Goal: Information Seeking & Learning: Learn about a topic

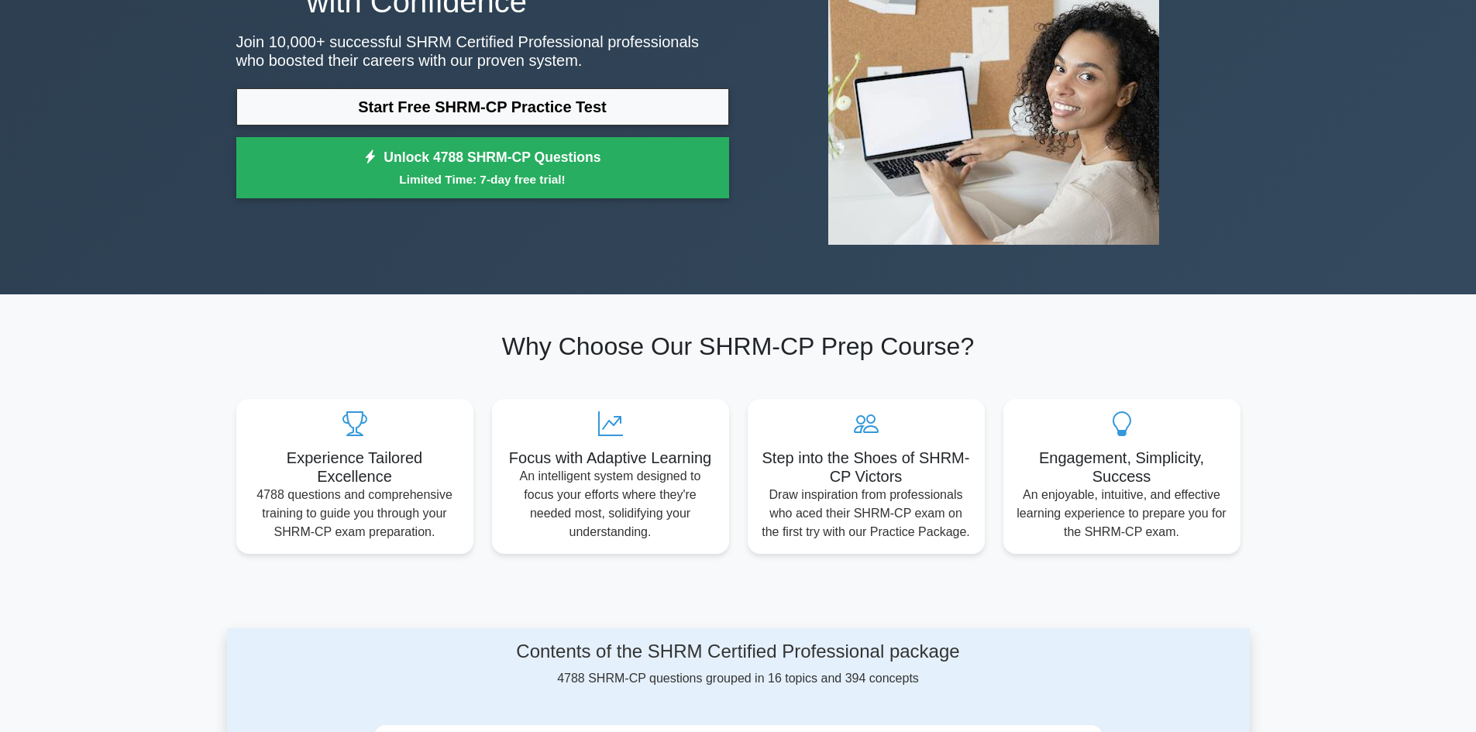
scroll to position [77, 0]
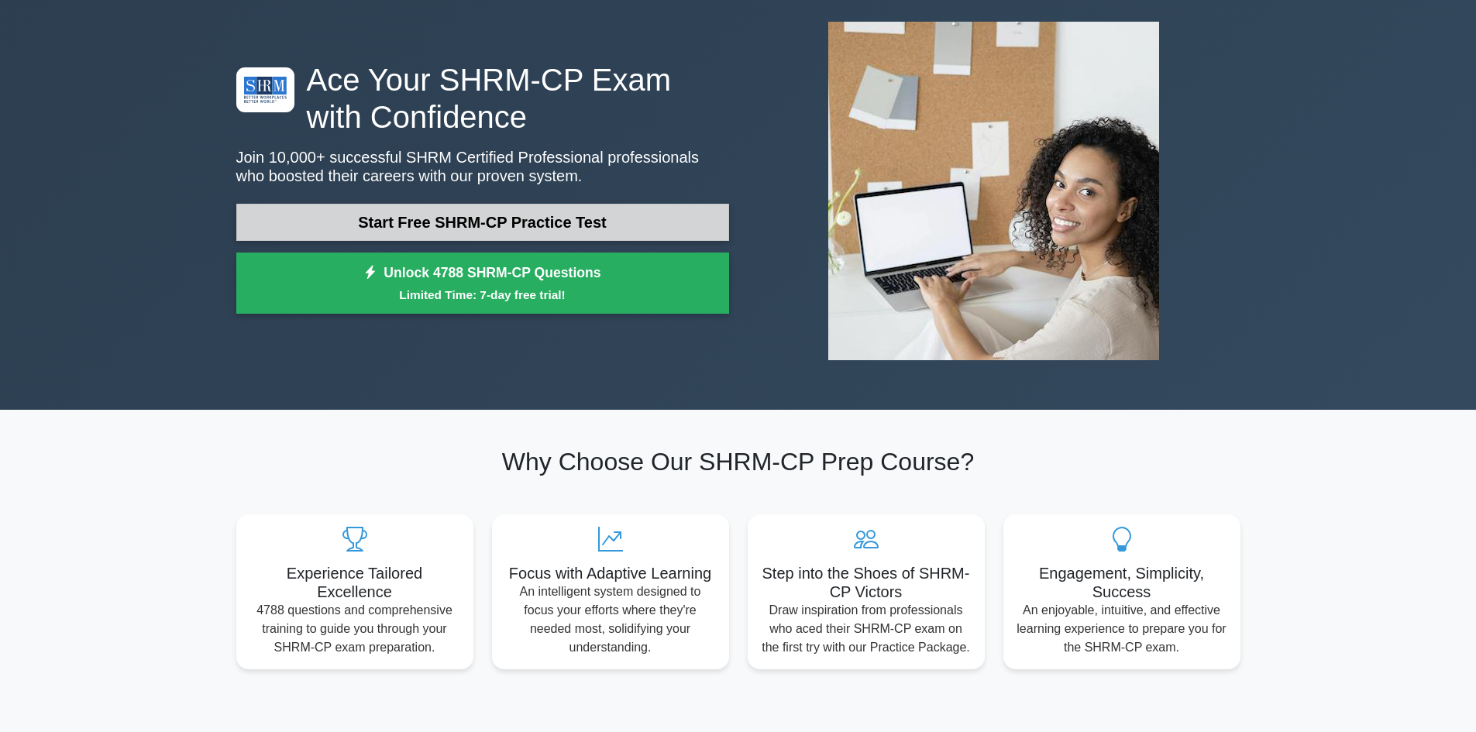
click at [449, 224] on link "Start Free SHRM-CP Practice Test" at bounding box center [482, 222] width 493 height 37
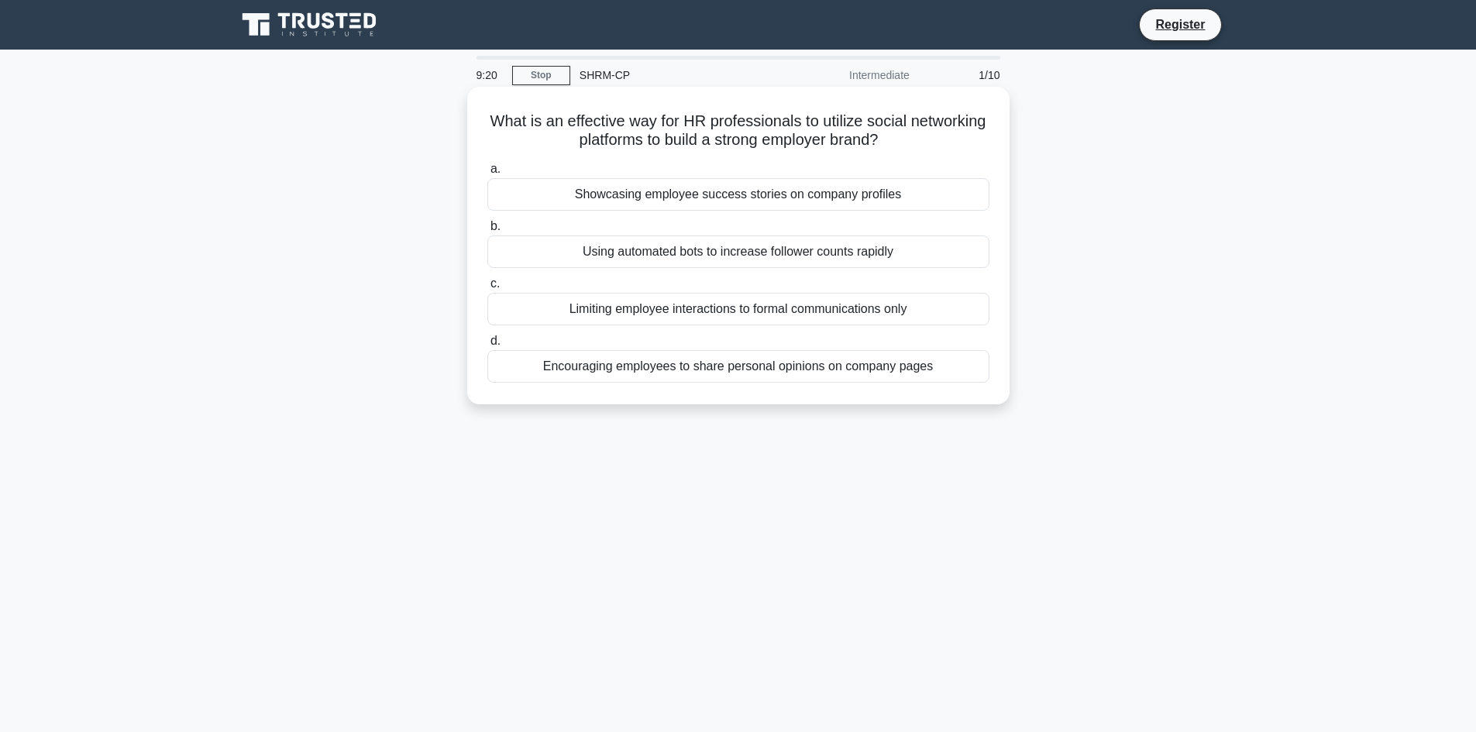
click at [733, 189] on div "Showcasing employee success stories on company profiles" at bounding box center [738, 194] width 502 height 33
click at [487, 174] on input "a. Showcasing employee success stories on company profiles" at bounding box center [487, 169] width 0 height 10
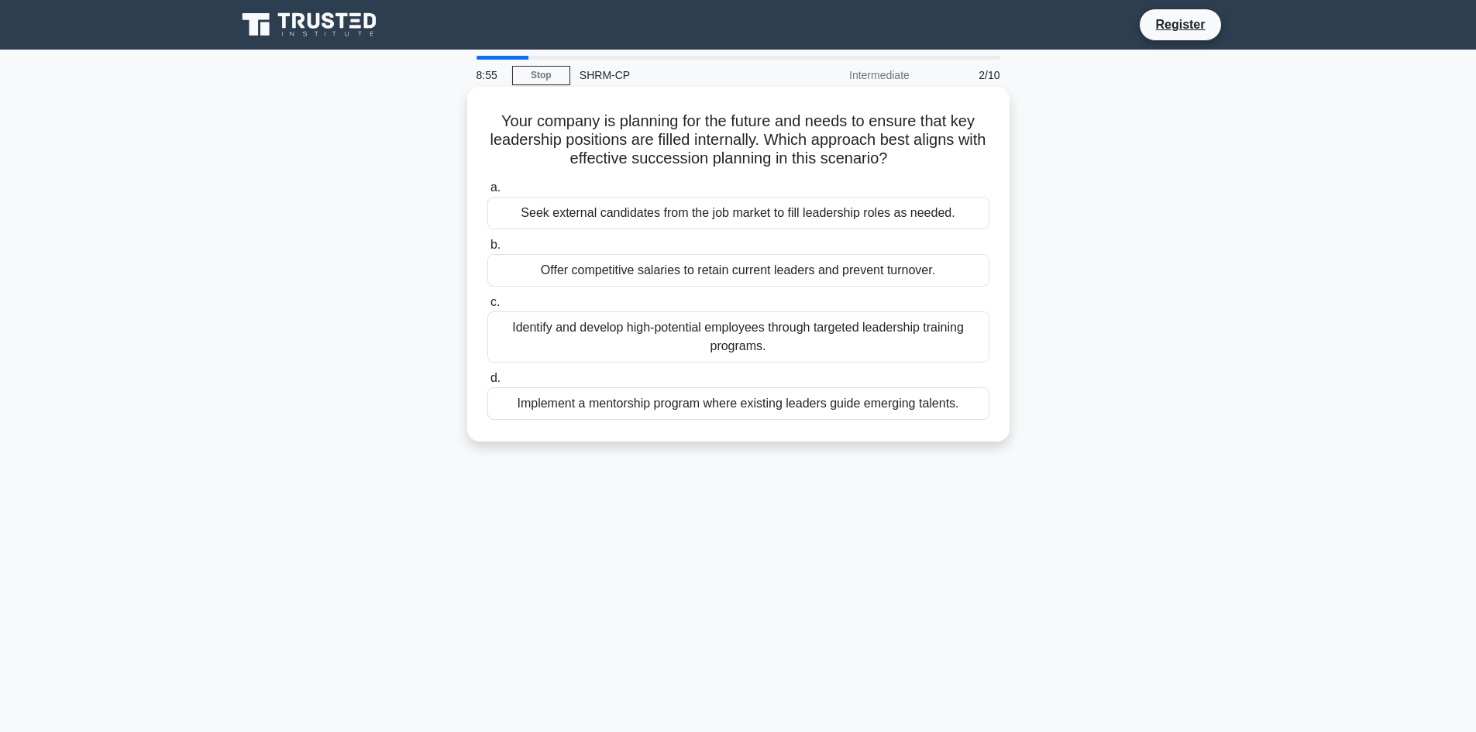
click at [713, 338] on div "Identify and develop high-potential employees through targeted leadership train…" at bounding box center [738, 337] width 502 height 51
click at [487, 308] on input "c. Identify and develop high-potential employees through targeted leadership tr…" at bounding box center [487, 303] width 0 height 10
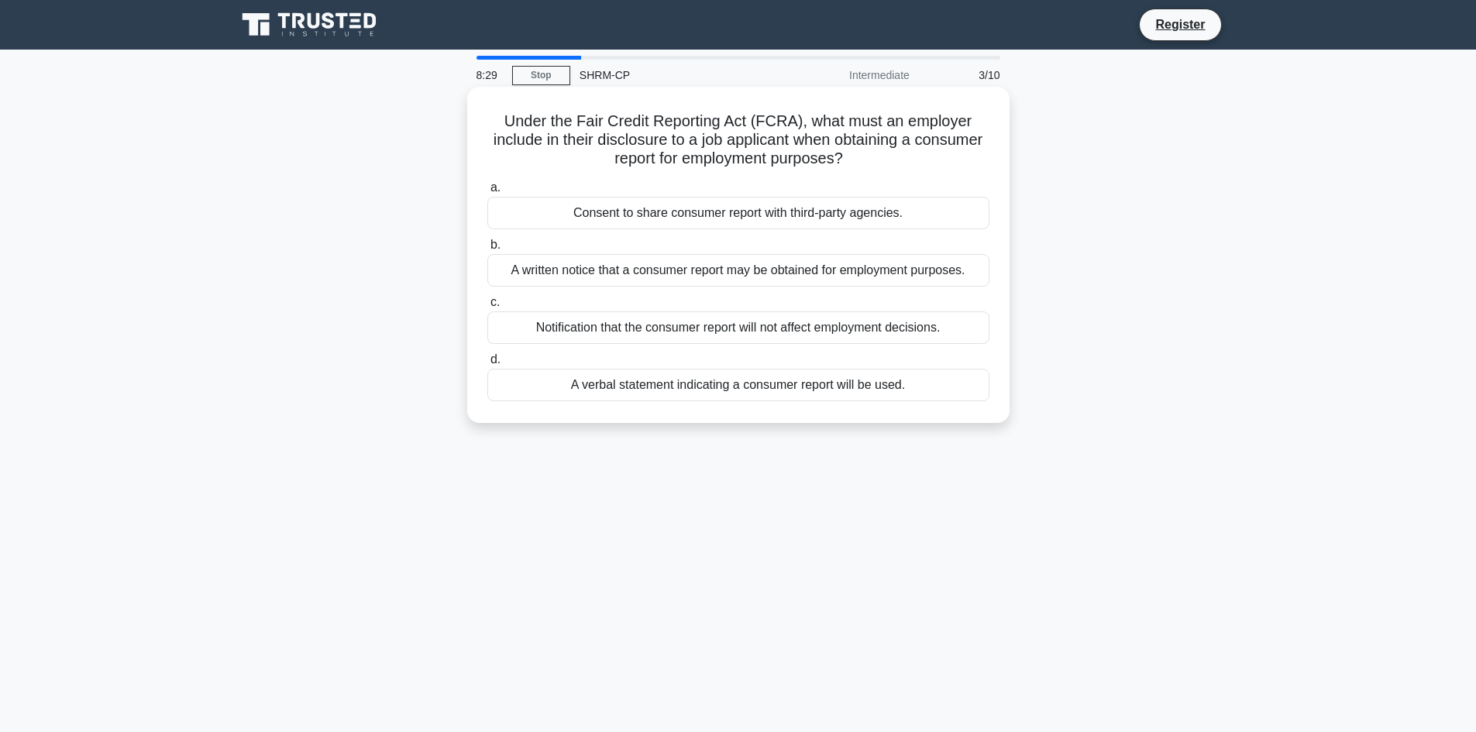
click at [705, 214] on div "Consent to share consumer report with third-party agencies." at bounding box center [738, 213] width 502 height 33
click at [487, 193] on input "a. Consent to share consumer report with third-party agencies." at bounding box center [487, 188] width 0 height 10
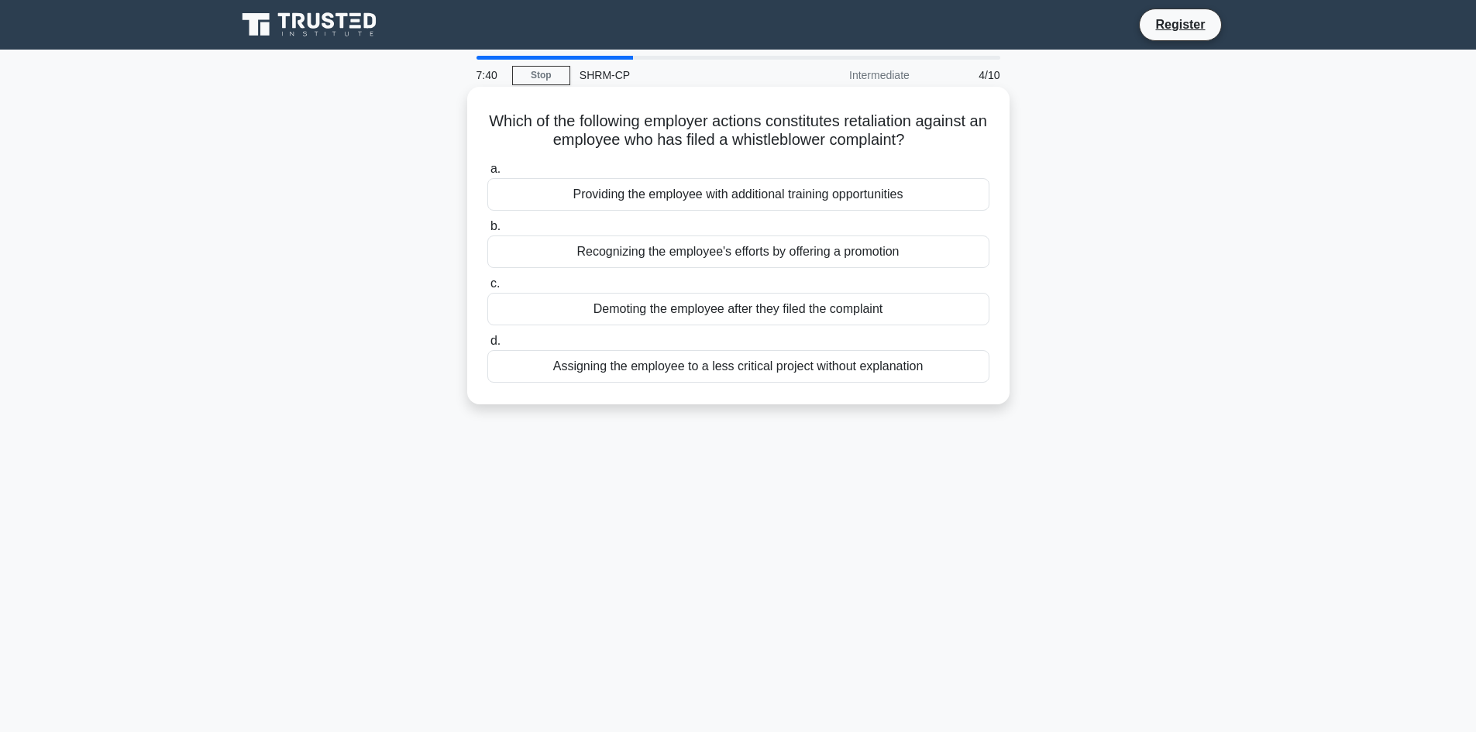
click at [694, 308] on div "Demoting the employee after they filed the complaint" at bounding box center [738, 309] width 502 height 33
click at [487, 289] on input "c. Demoting the employee after they filed the complaint" at bounding box center [487, 284] width 0 height 10
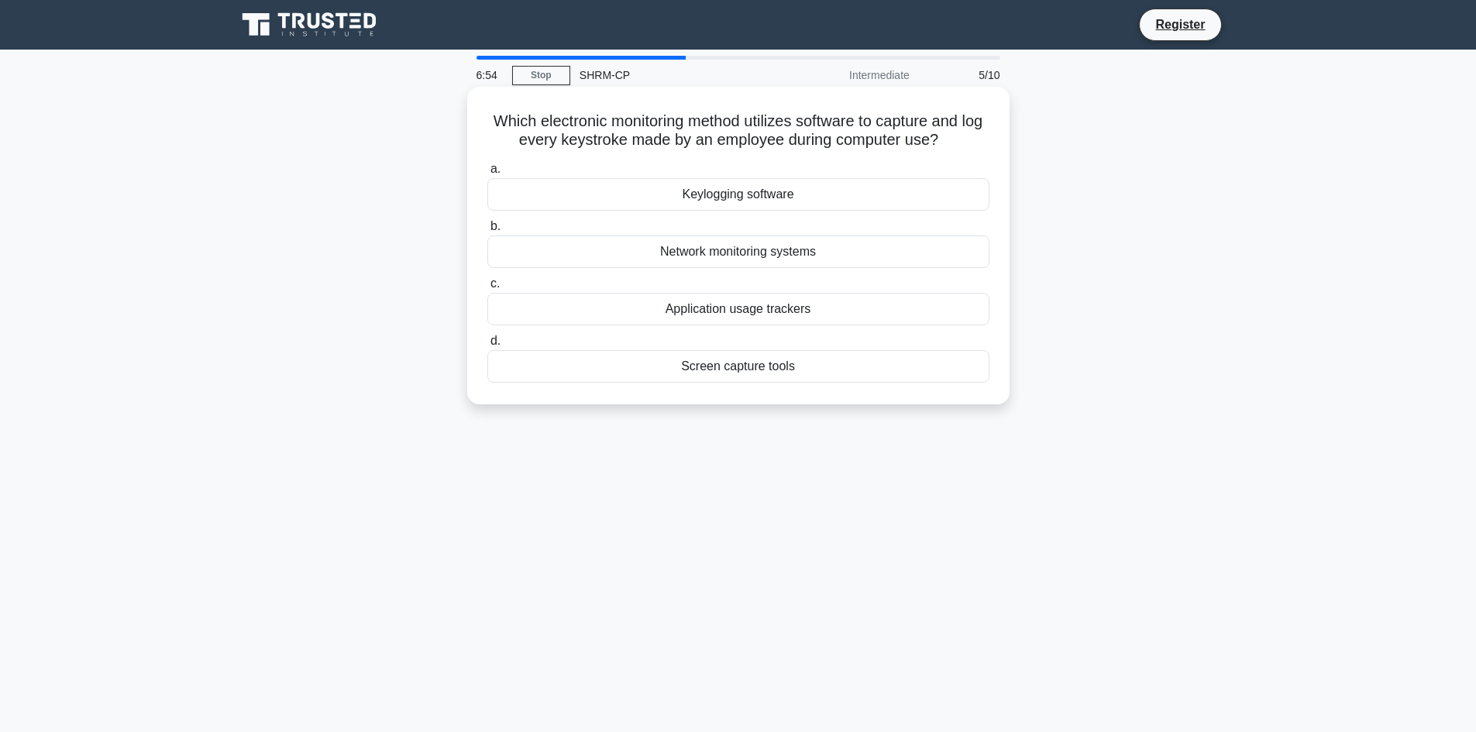
click at [725, 368] on div "Screen capture tools" at bounding box center [738, 366] width 502 height 33
click at [772, 365] on div "Screen capture tools" at bounding box center [738, 366] width 502 height 33
click at [487, 346] on input "d. Screen capture tools" at bounding box center [487, 341] width 0 height 10
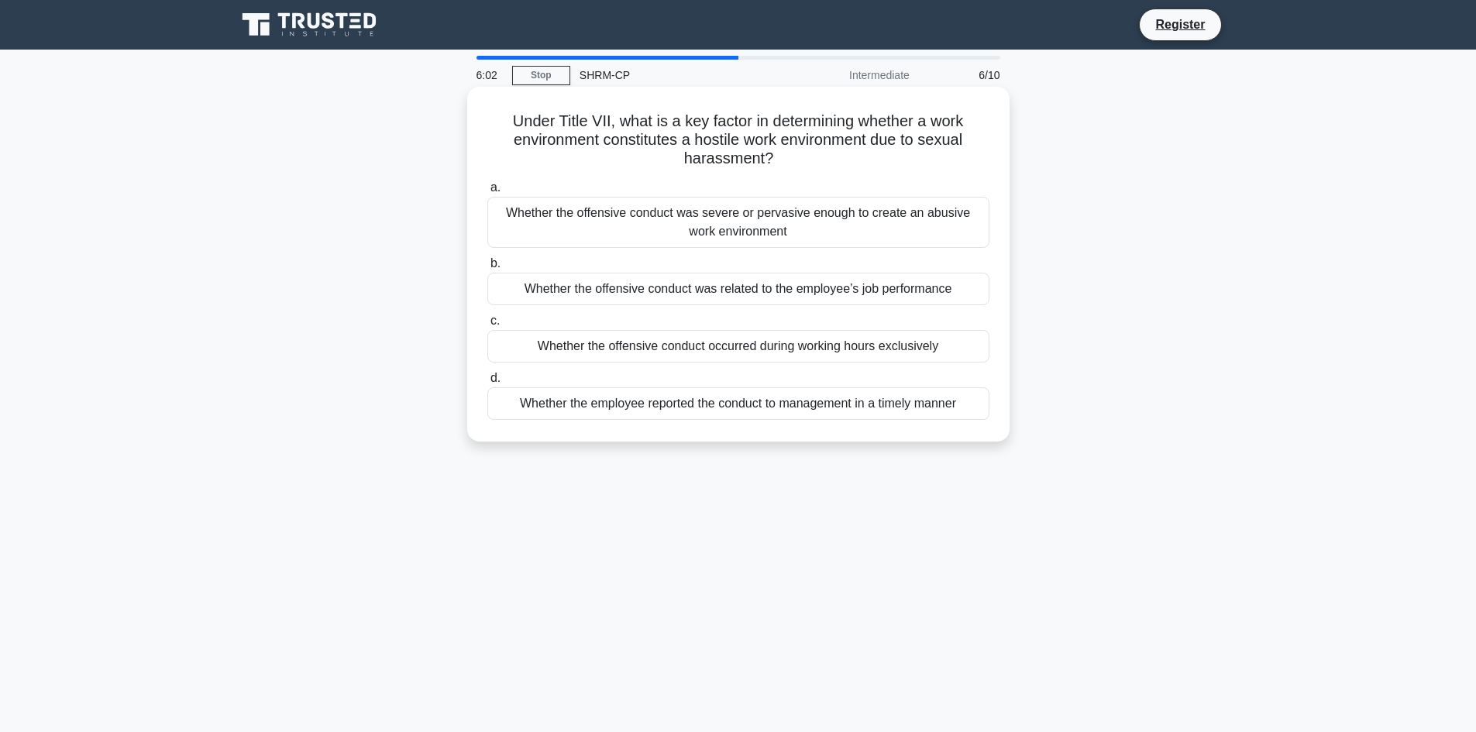
click at [739, 216] on div "Whether the offensive conduct was severe or pervasive enough to create an abusi…" at bounding box center [738, 222] width 502 height 51
click at [487, 193] on input "a. Whether the offensive conduct was severe or pervasive enough to create an ab…" at bounding box center [487, 188] width 0 height 10
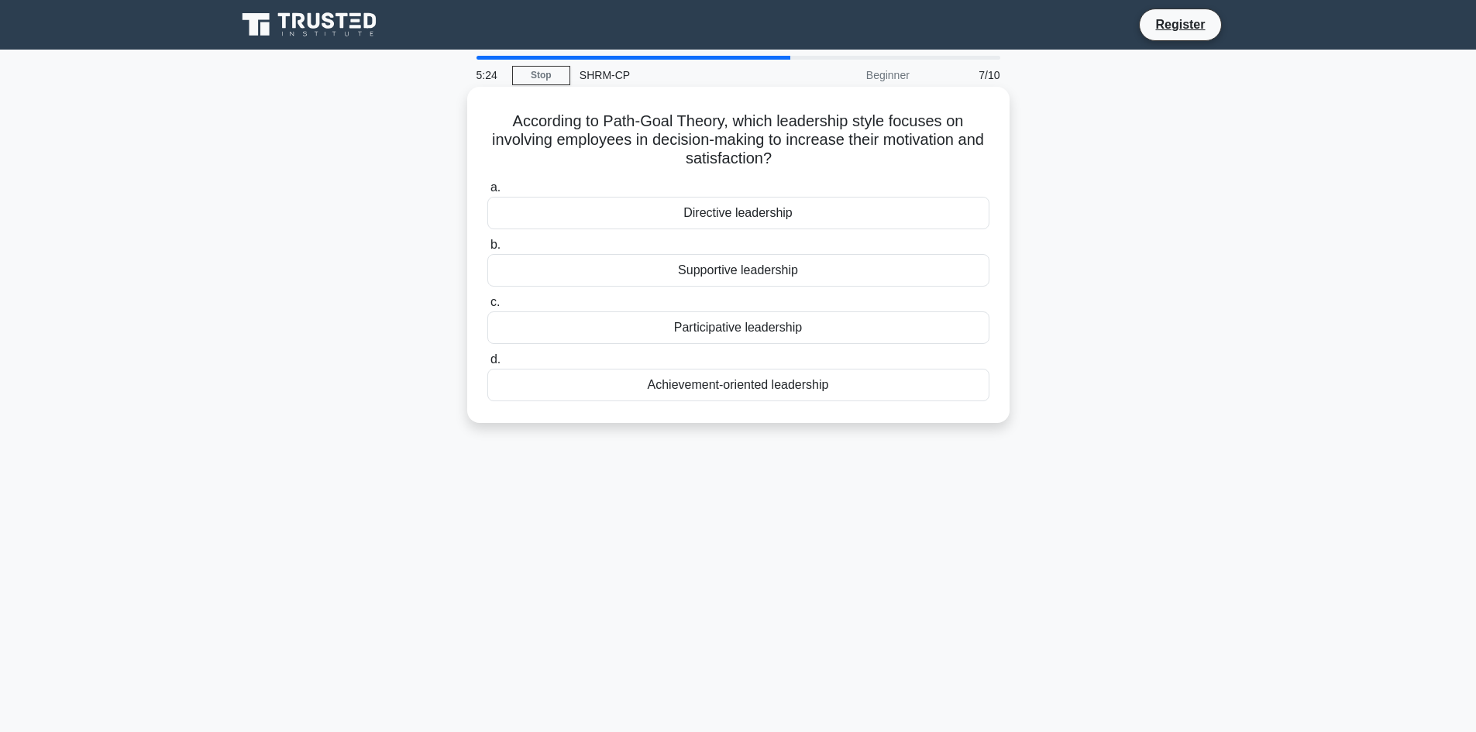
click at [730, 331] on div "Participative leadership" at bounding box center [738, 328] width 502 height 33
click at [487, 308] on input "c. Participative leadership" at bounding box center [487, 303] width 0 height 10
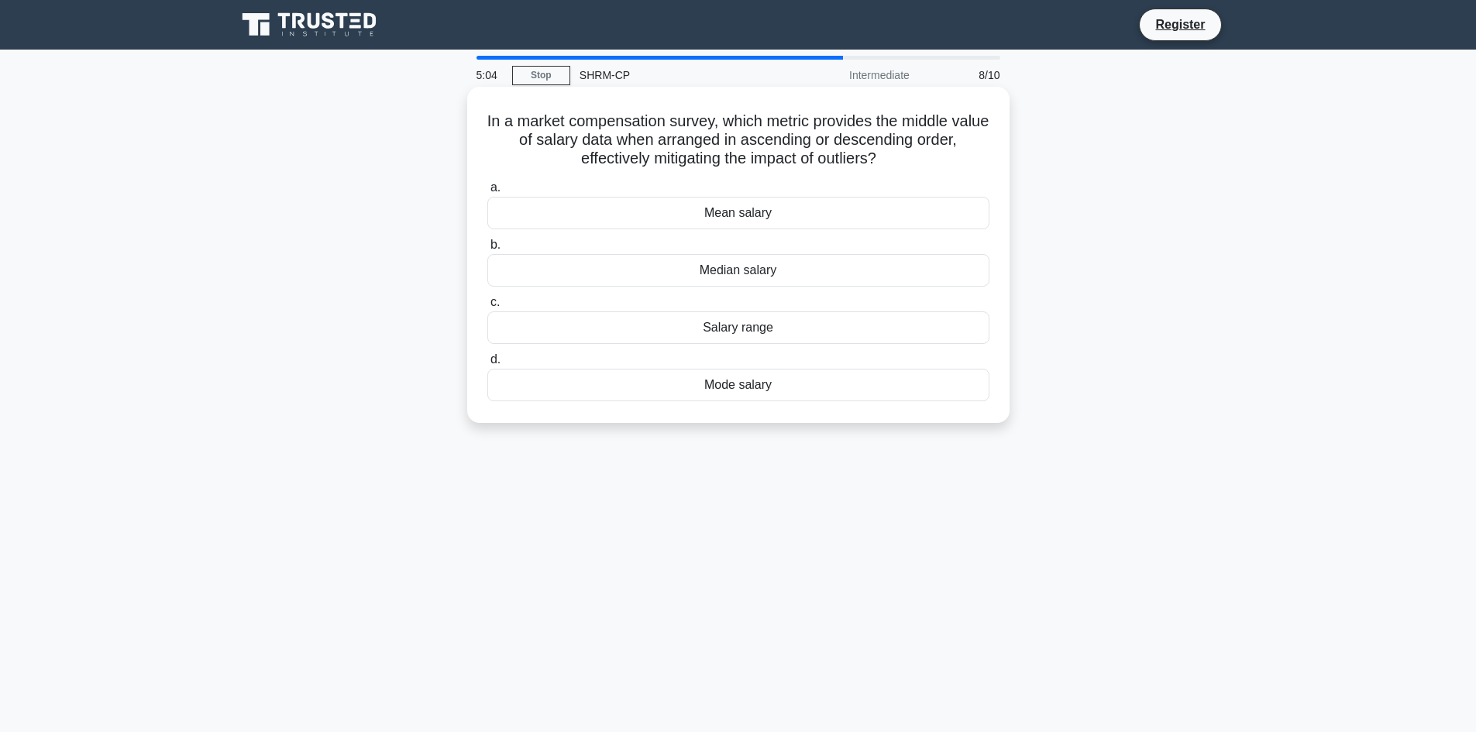
click at [748, 270] on div "Median salary" at bounding box center [738, 270] width 502 height 33
click at [487, 250] on input "b. Median salary" at bounding box center [487, 245] width 0 height 10
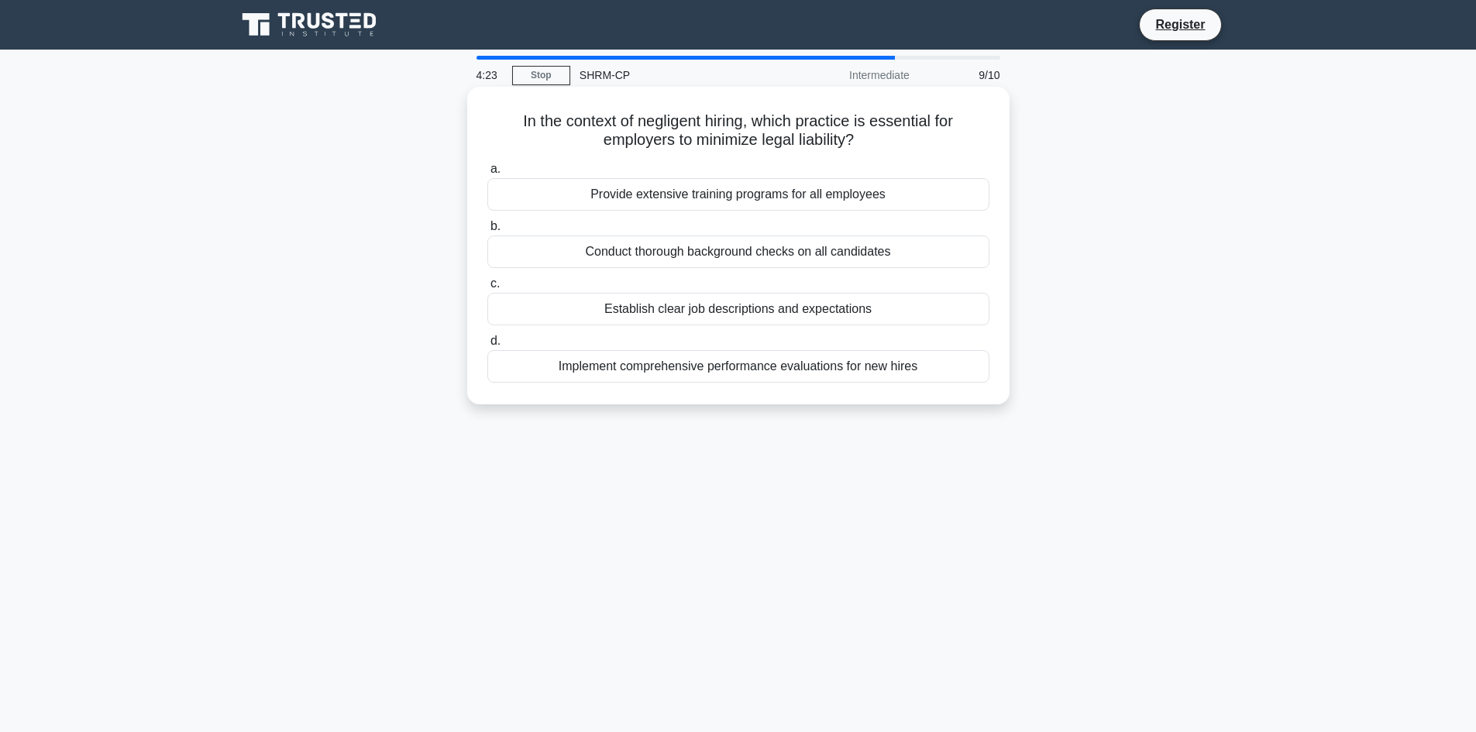
click at [699, 310] on div "Establish clear job descriptions and expectations" at bounding box center [738, 309] width 502 height 33
click at [487, 289] on input "c. Establish clear job descriptions and expectations" at bounding box center [487, 284] width 0 height 10
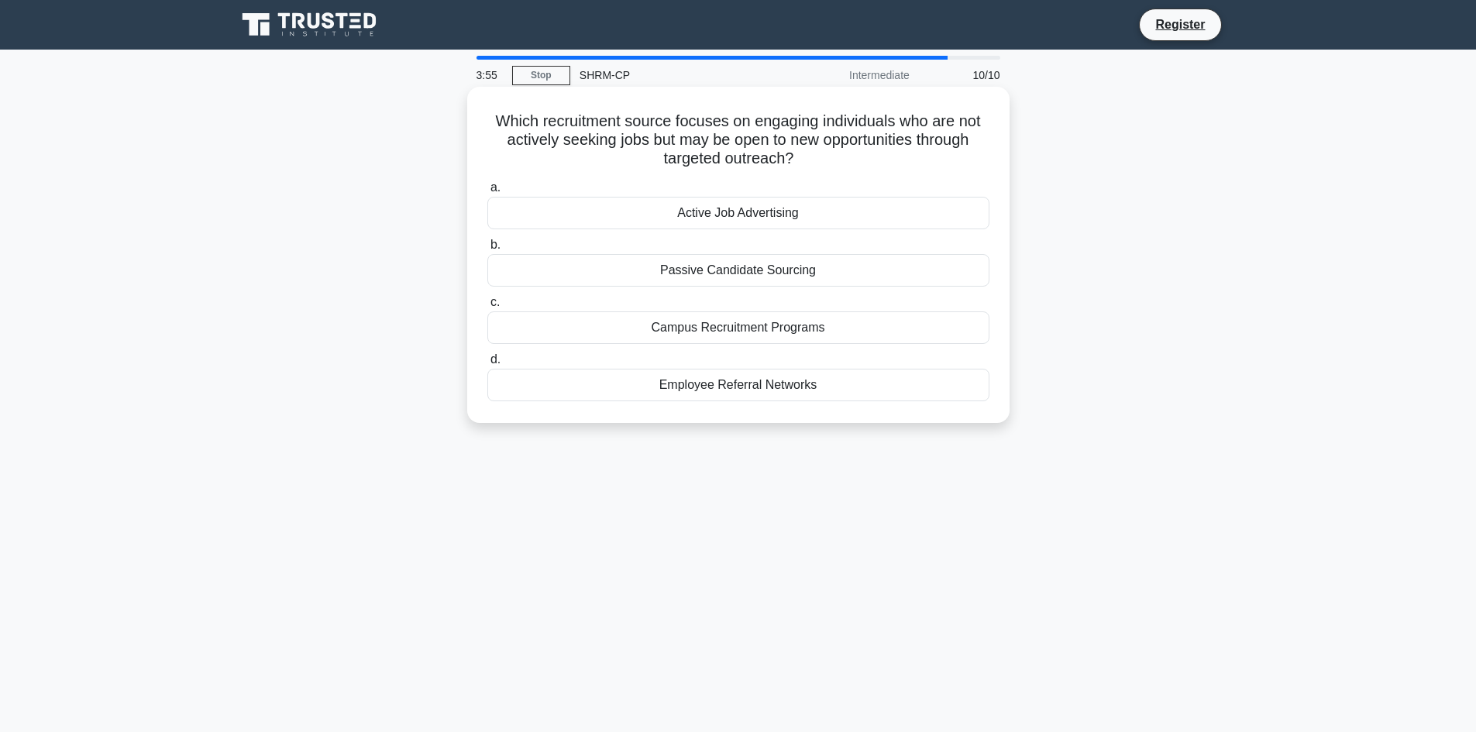
click at [746, 275] on div "Passive Candidate Sourcing" at bounding box center [738, 270] width 502 height 33
click at [487, 250] on input "b. Passive Candidate Sourcing" at bounding box center [487, 245] width 0 height 10
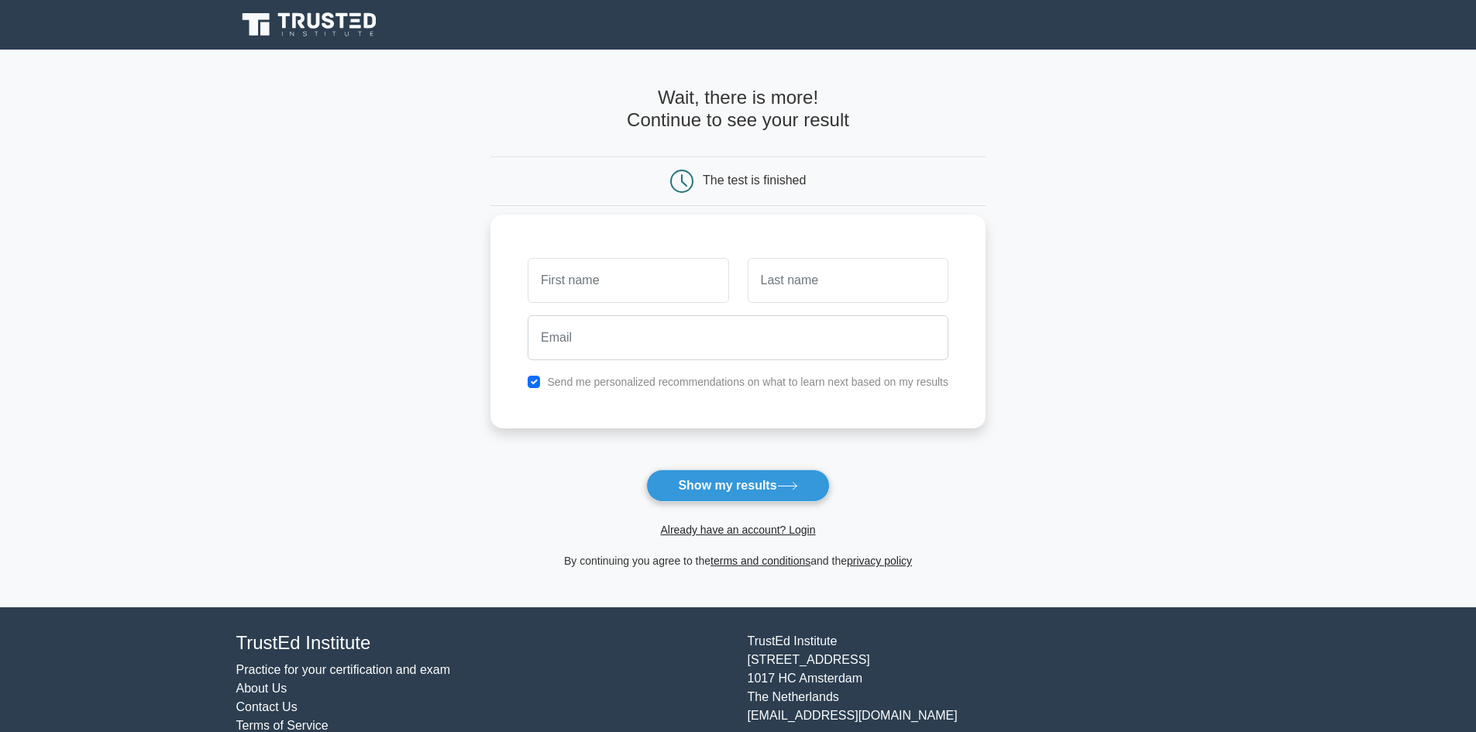
click at [571, 286] on input "text" at bounding box center [628, 280] width 201 height 45
type input "Esther"
click at [783, 281] on input "text" at bounding box center [848, 280] width 201 height 45
type input "Goretti"
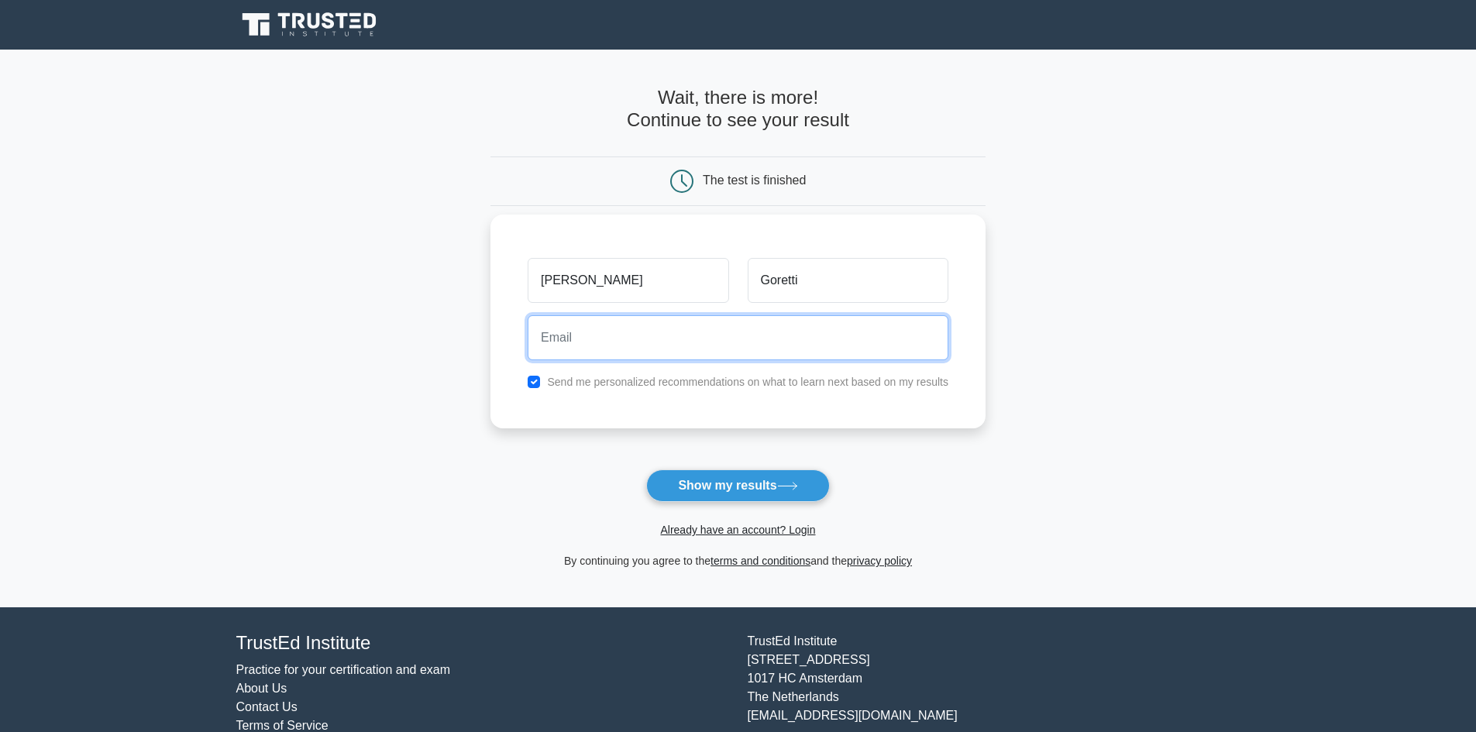
click at [621, 335] on input "email" at bounding box center [738, 337] width 421 height 45
type input "marianombelombula@gmail.com"
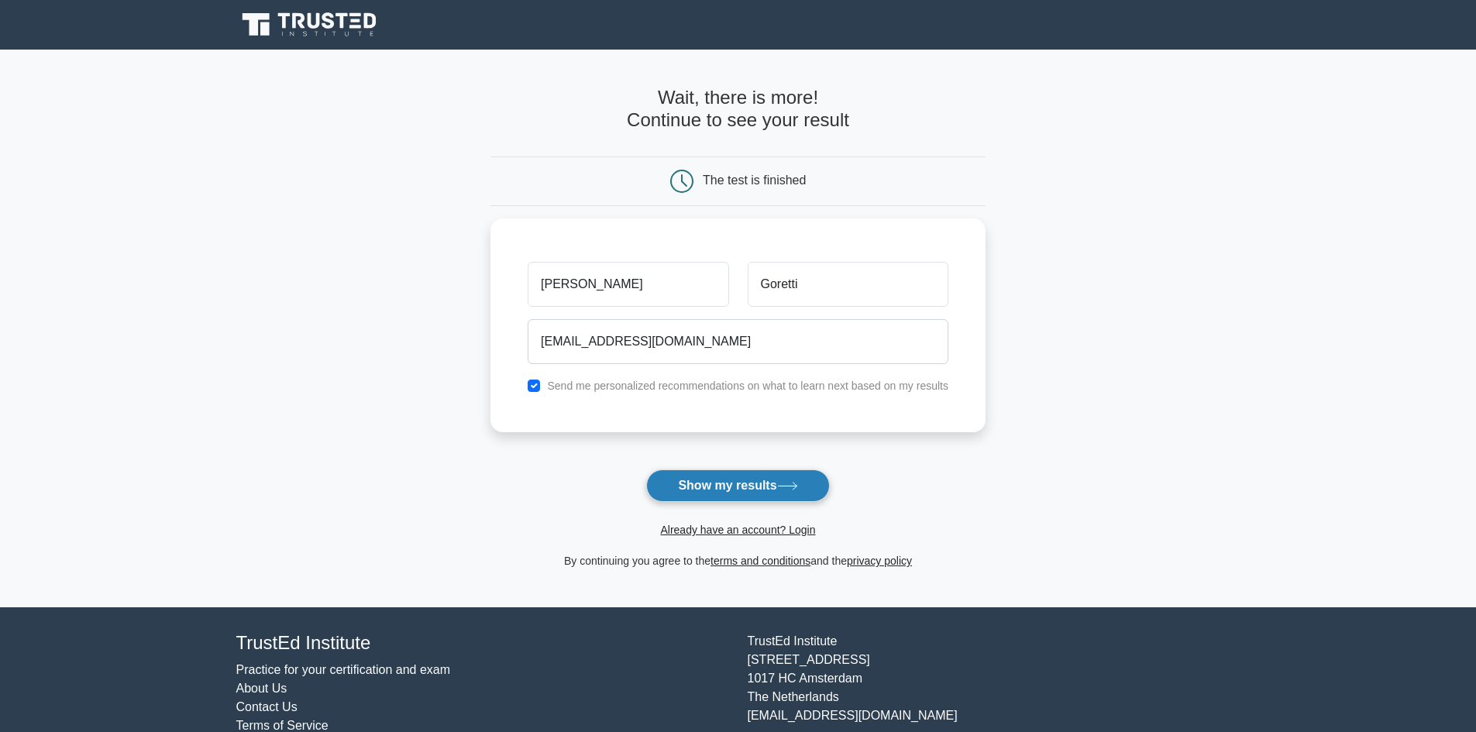
click at [710, 488] on button "Show my results" at bounding box center [737, 486] width 183 height 33
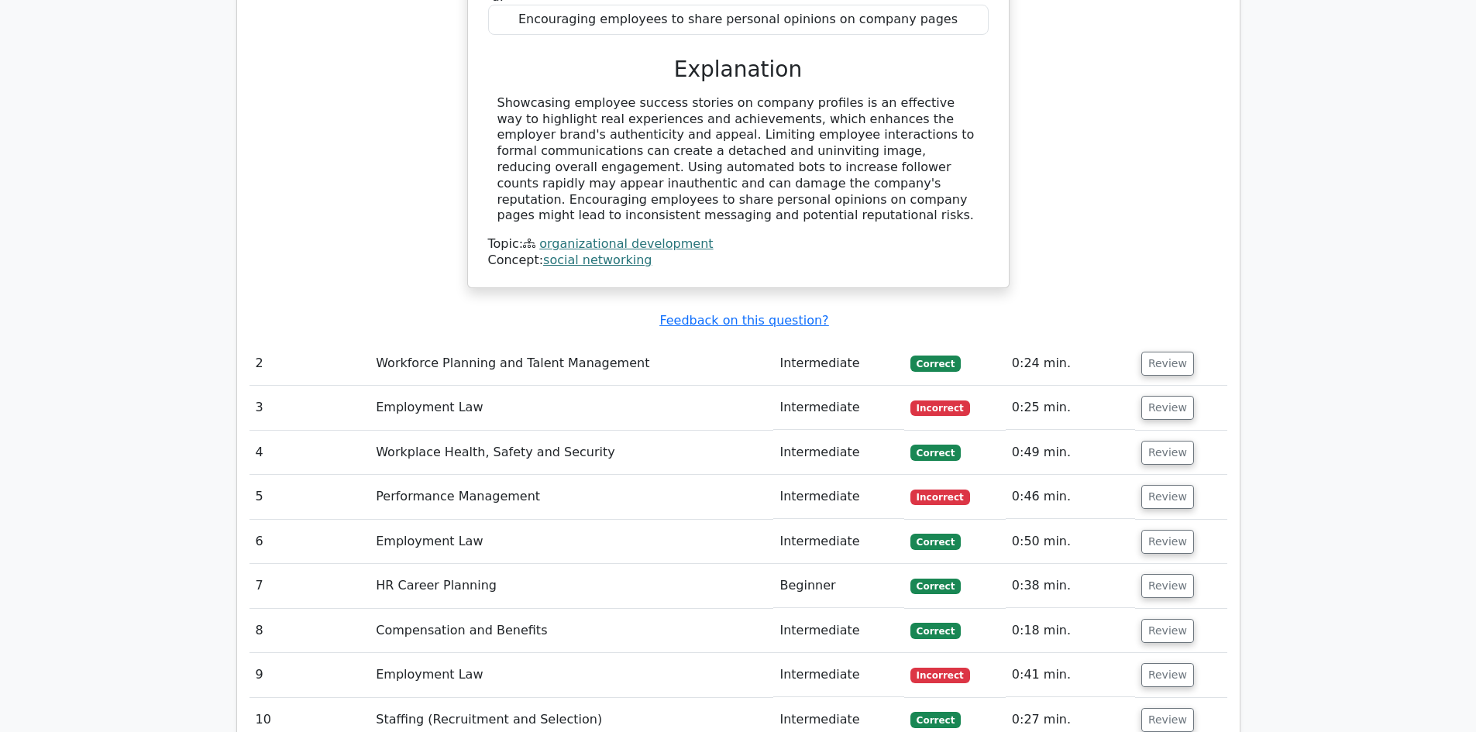
scroll to position [1627, 0]
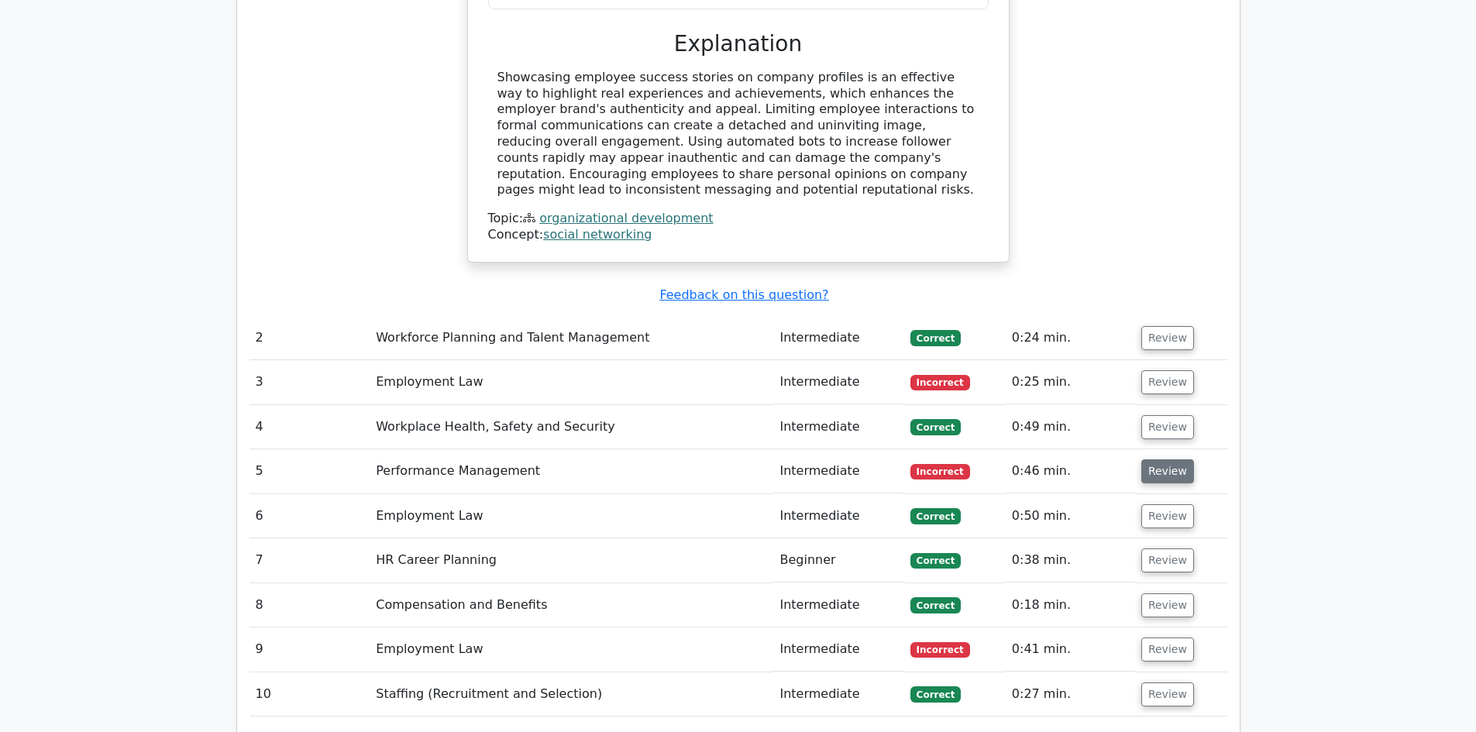
click at [1159, 460] on button "Review" at bounding box center [1167, 472] width 53 height 24
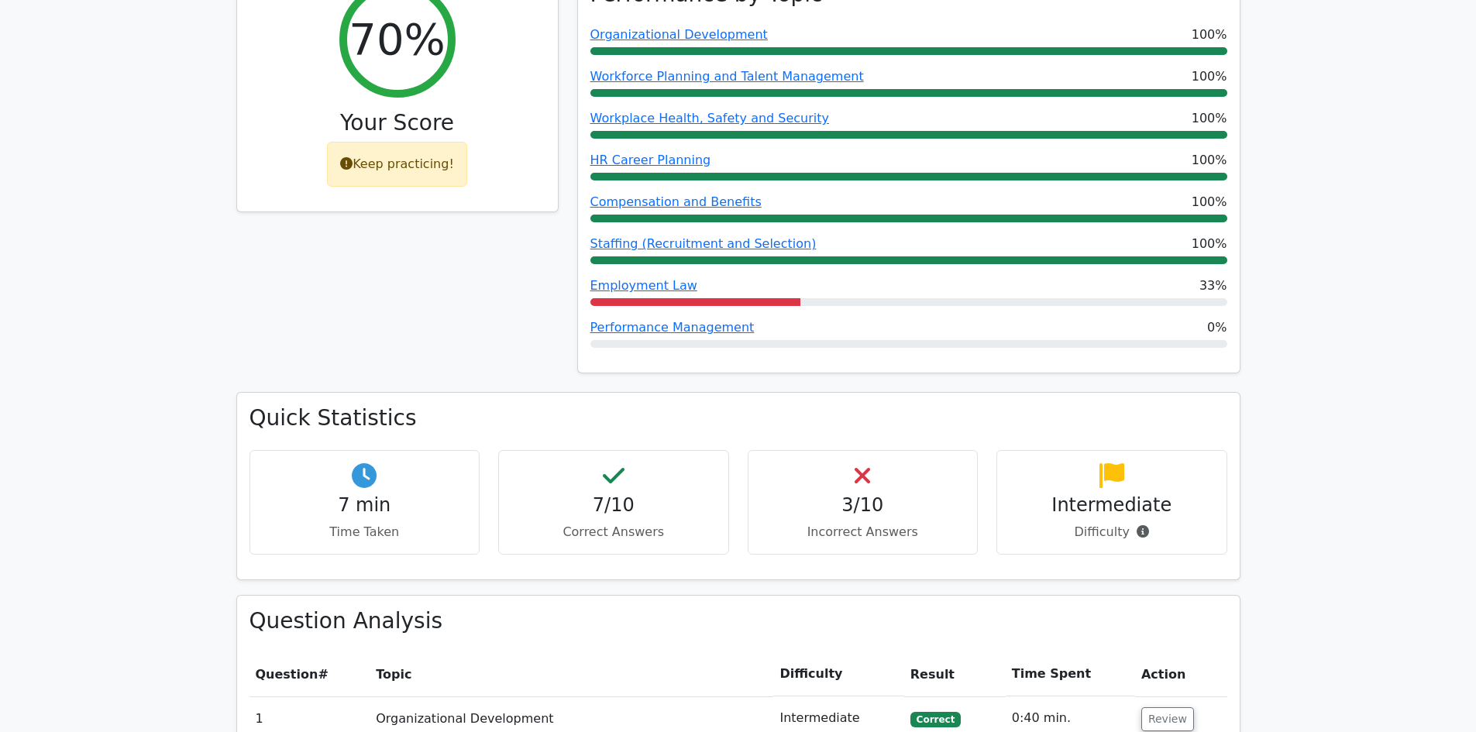
scroll to position [232, 0]
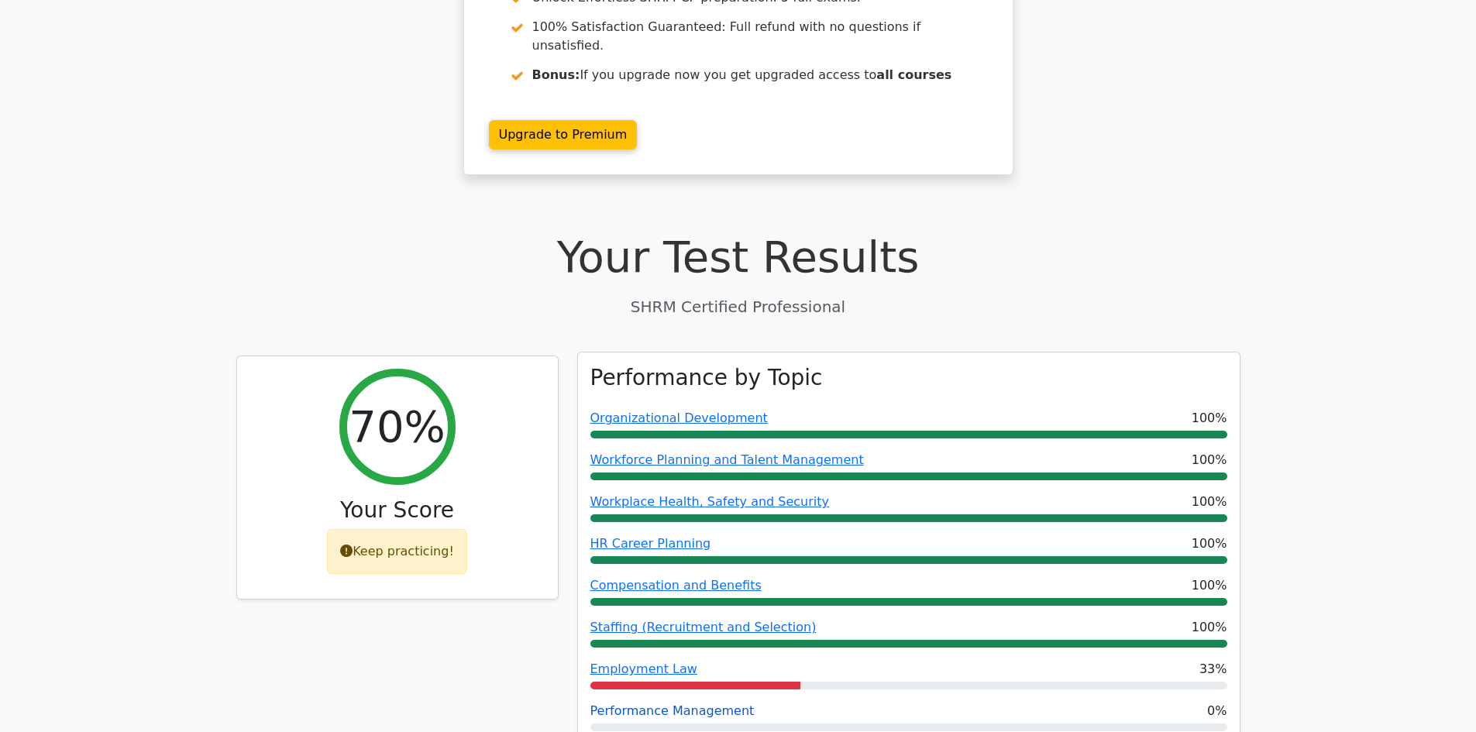
click at [676, 704] on link "Performance Management" at bounding box center [673, 711] width 164 height 15
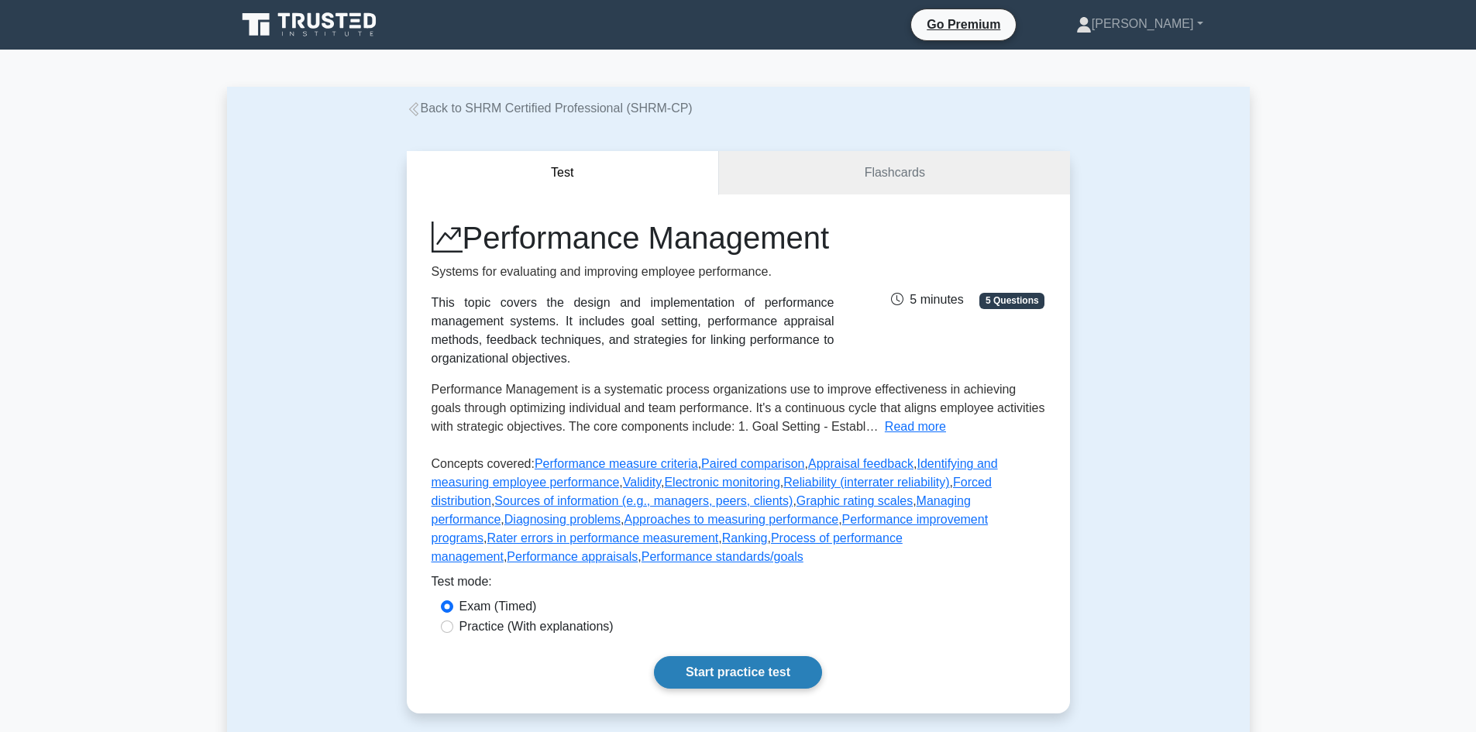
click at [701, 689] on link "Start practice test" at bounding box center [738, 672] width 168 height 33
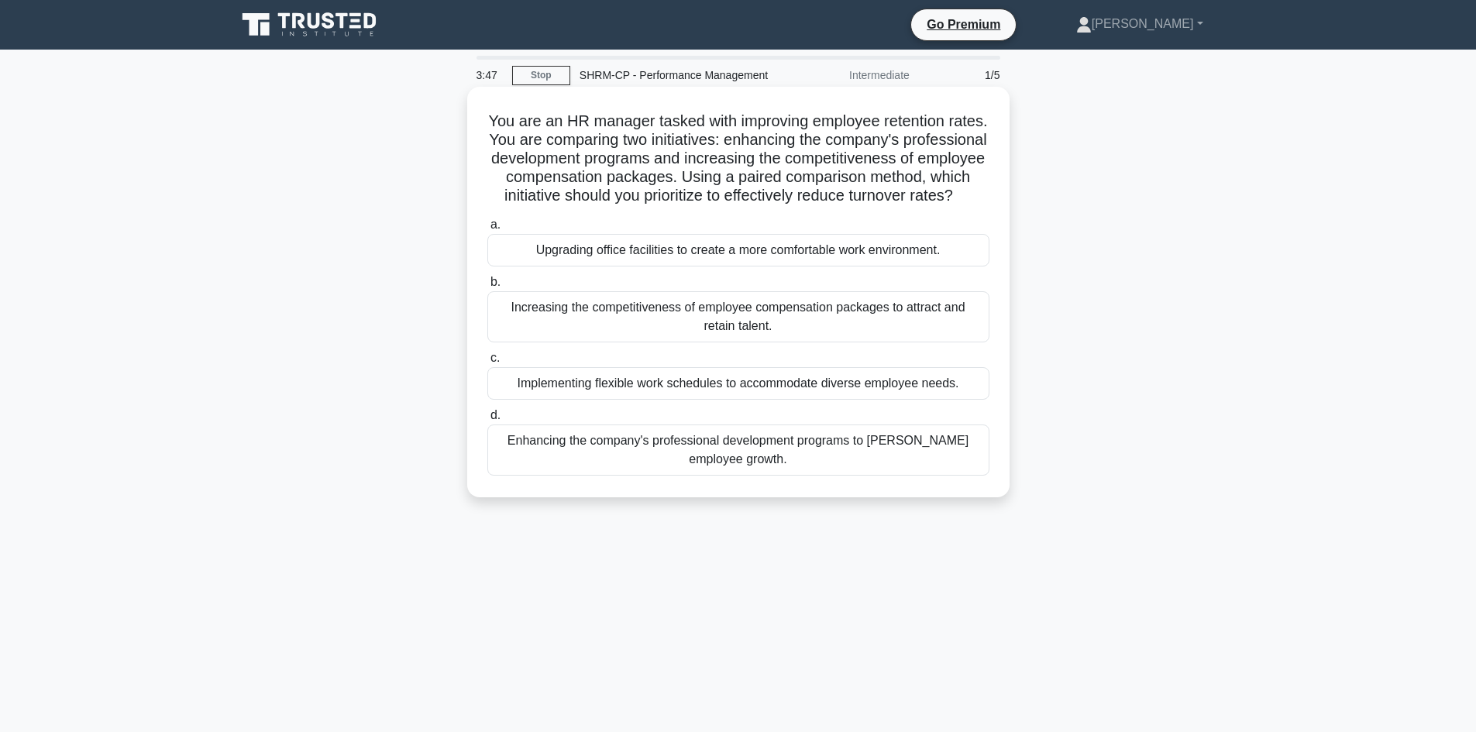
click at [721, 463] on div "Enhancing the company's professional development programs to [PERSON_NAME] empl…" at bounding box center [738, 450] width 502 height 51
click at [487, 421] on input "d. Enhancing the company's professional development programs to foster employee…" at bounding box center [487, 416] width 0 height 10
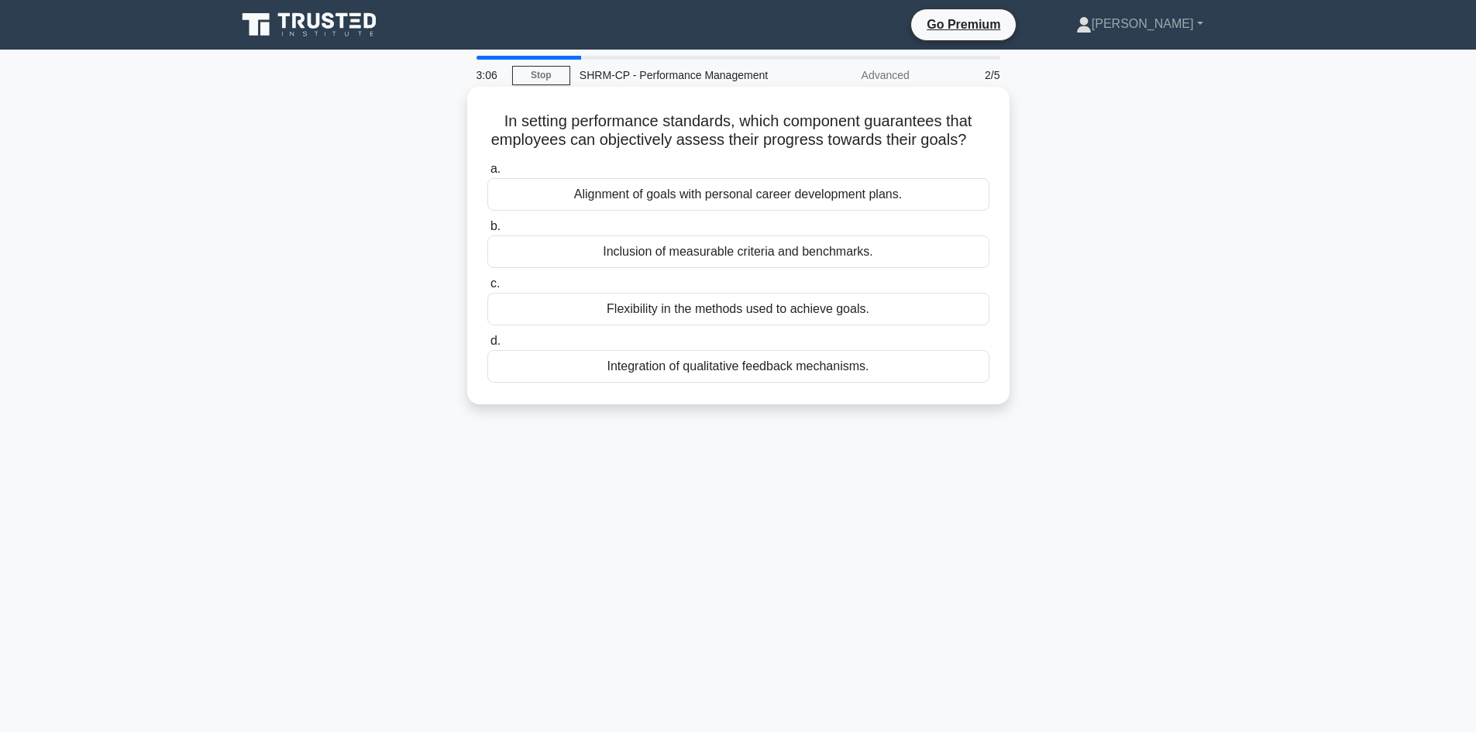
click at [811, 198] on div "Alignment of goals with personal career development plans." at bounding box center [738, 194] width 502 height 33
click at [487, 174] on input "a. Alignment of goals with personal career development plans." at bounding box center [487, 169] width 0 height 10
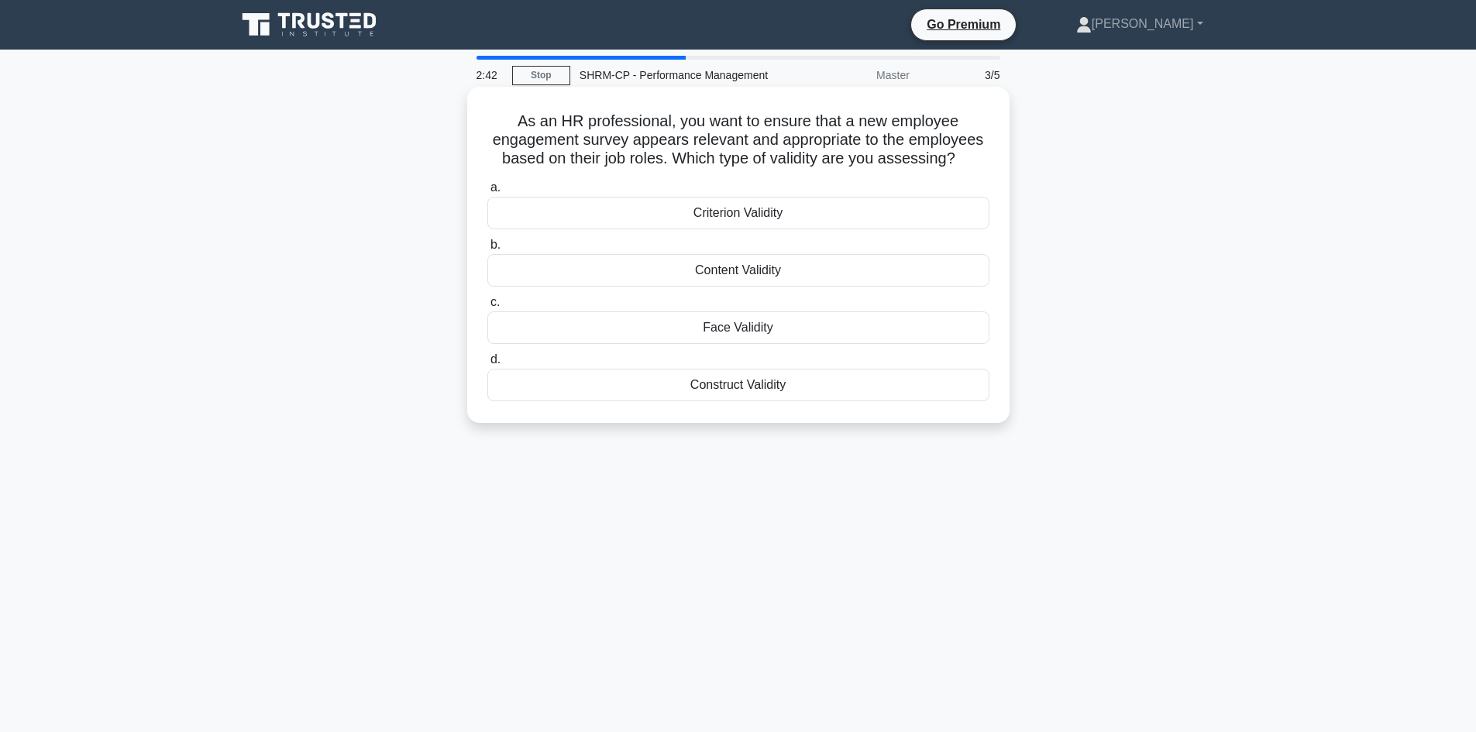
click at [772, 276] on div "Content Validity" at bounding box center [738, 270] width 502 height 33
click at [487, 250] on input "b. Content Validity" at bounding box center [487, 245] width 0 height 10
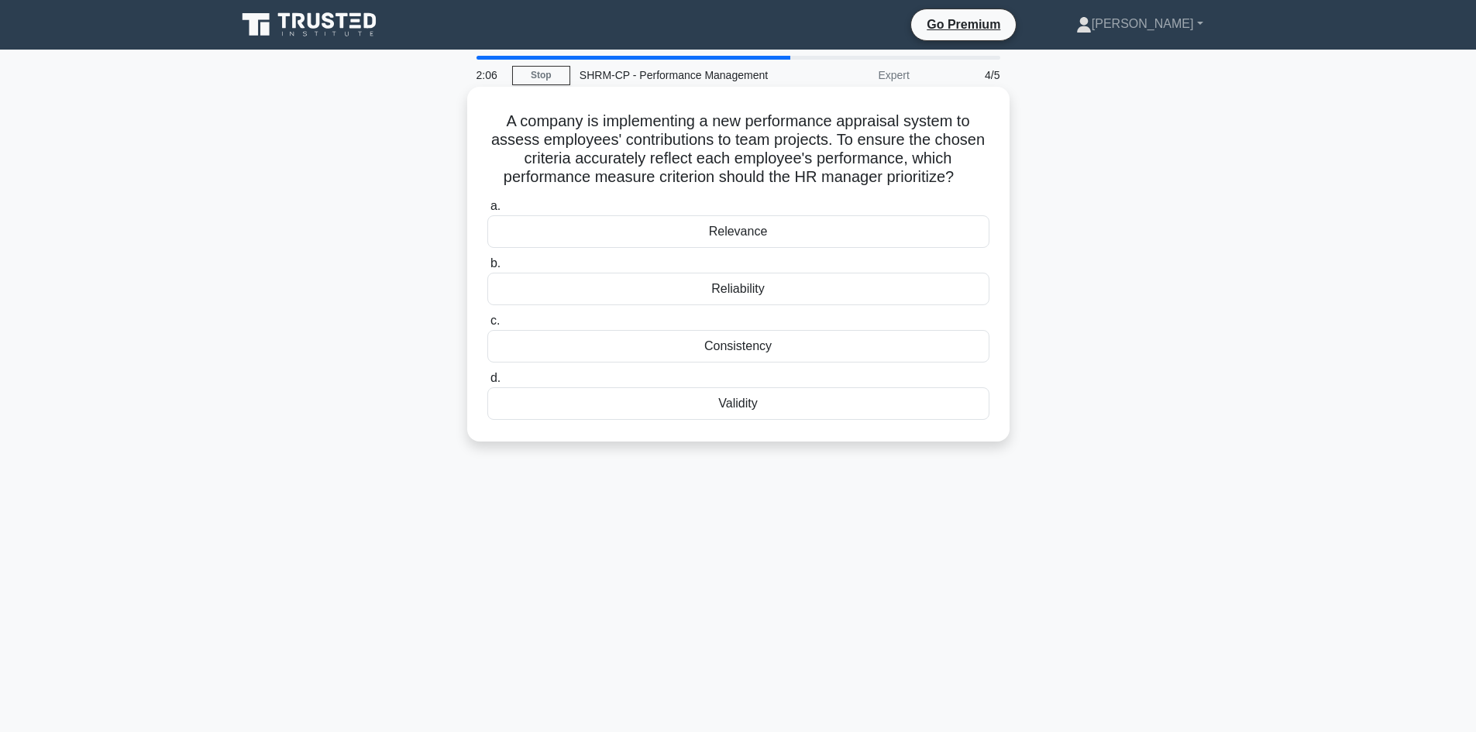
click at [747, 291] on div "Reliability" at bounding box center [738, 289] width 502 height 33
click at [487, 269] on input "b. Reliability" at bounding box center [487, 264] width 0 height 10
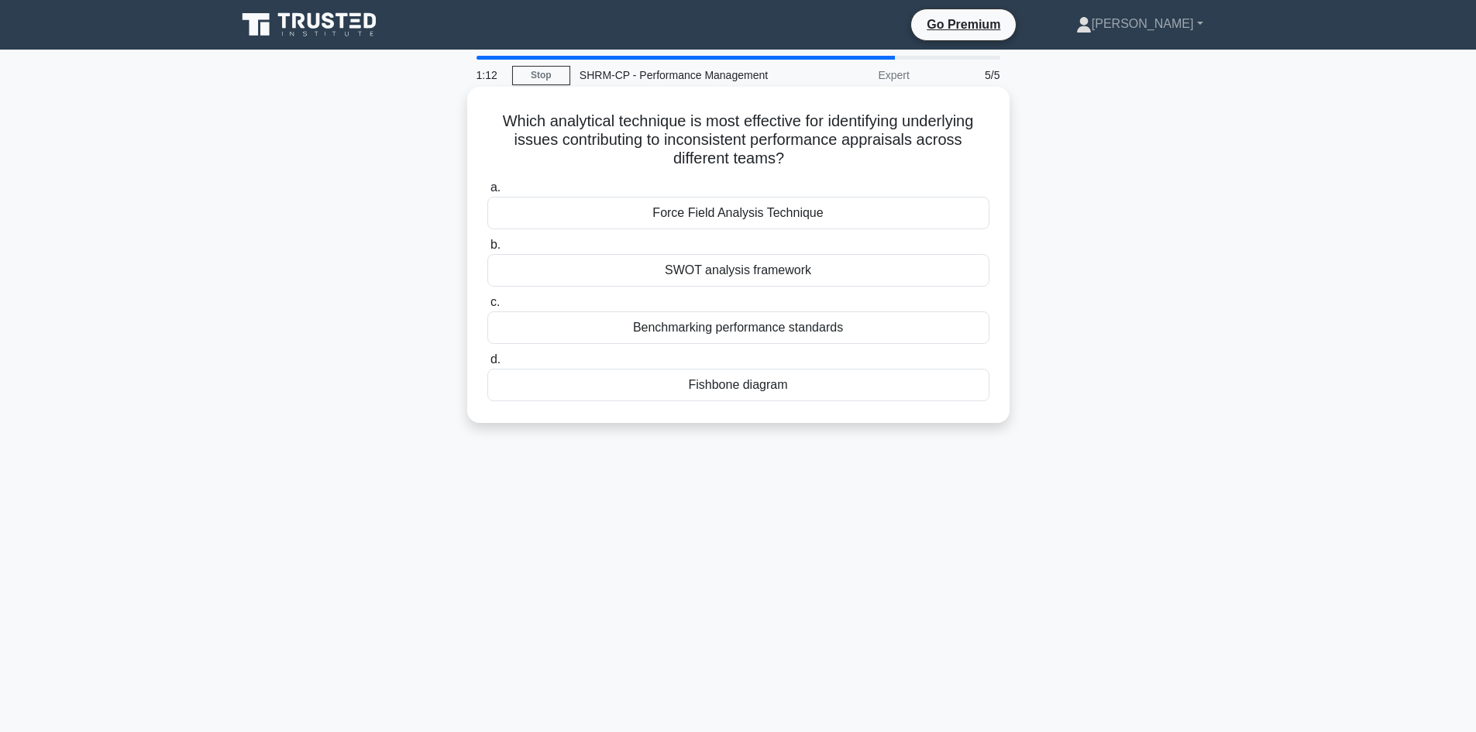
click at [745, 329] on div "Benchmarking performance standards" at bounding box center [738, 328] width 502 height 33
click at [487, 308] on input "c. Benchmarking performance standards" at bounding box center [487, 303] width 0 height 10
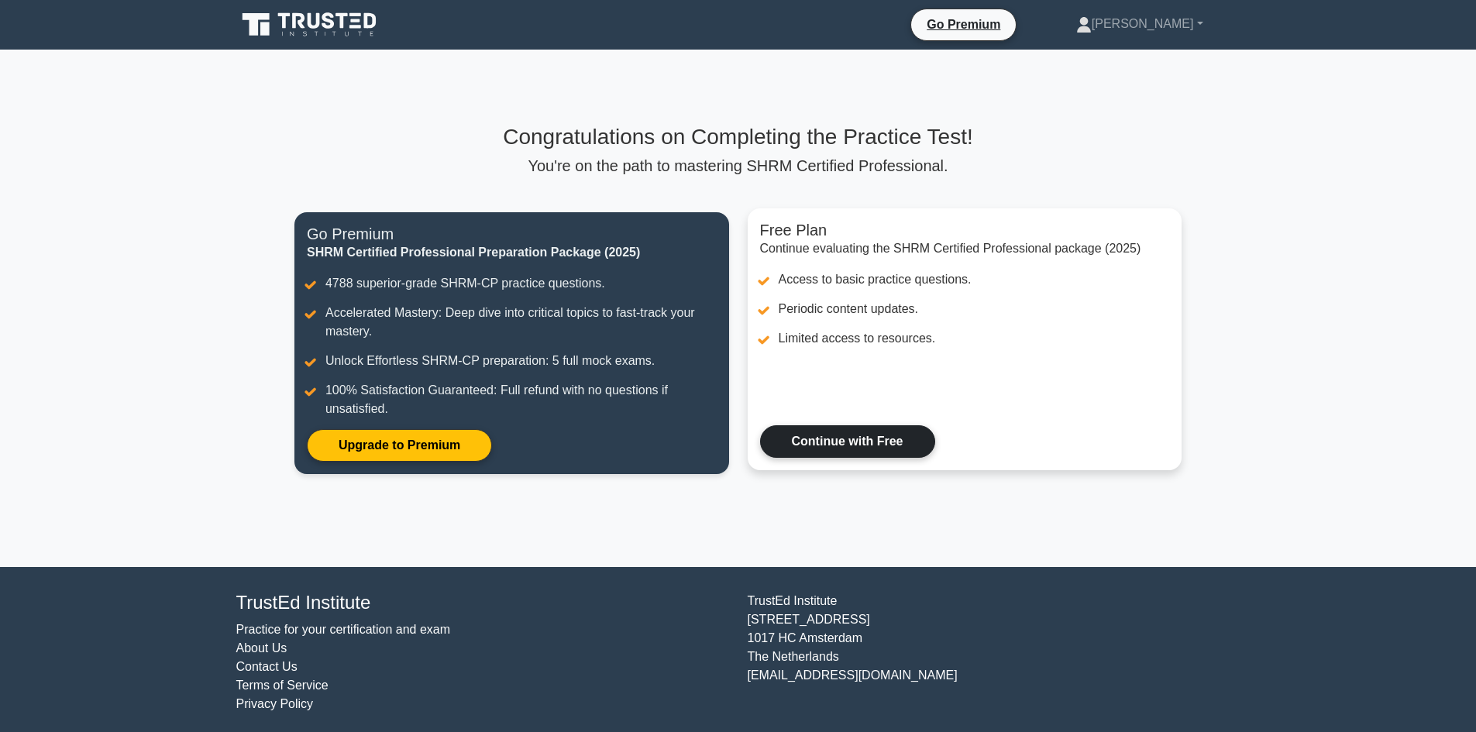
click at [857, 444] on link "Continue with Free" at bounding box center [847, 441] width 175 height 33
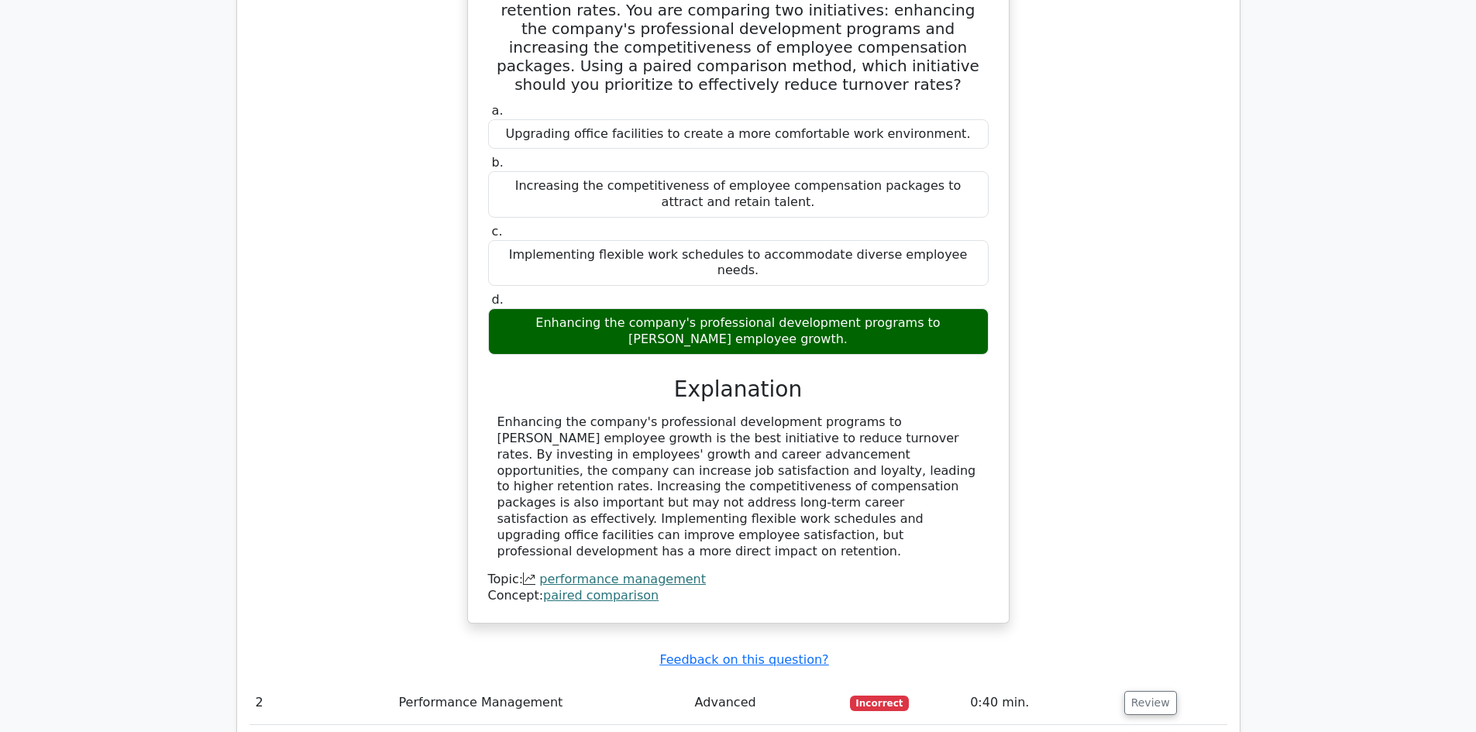
scroll to position [1550, 0]
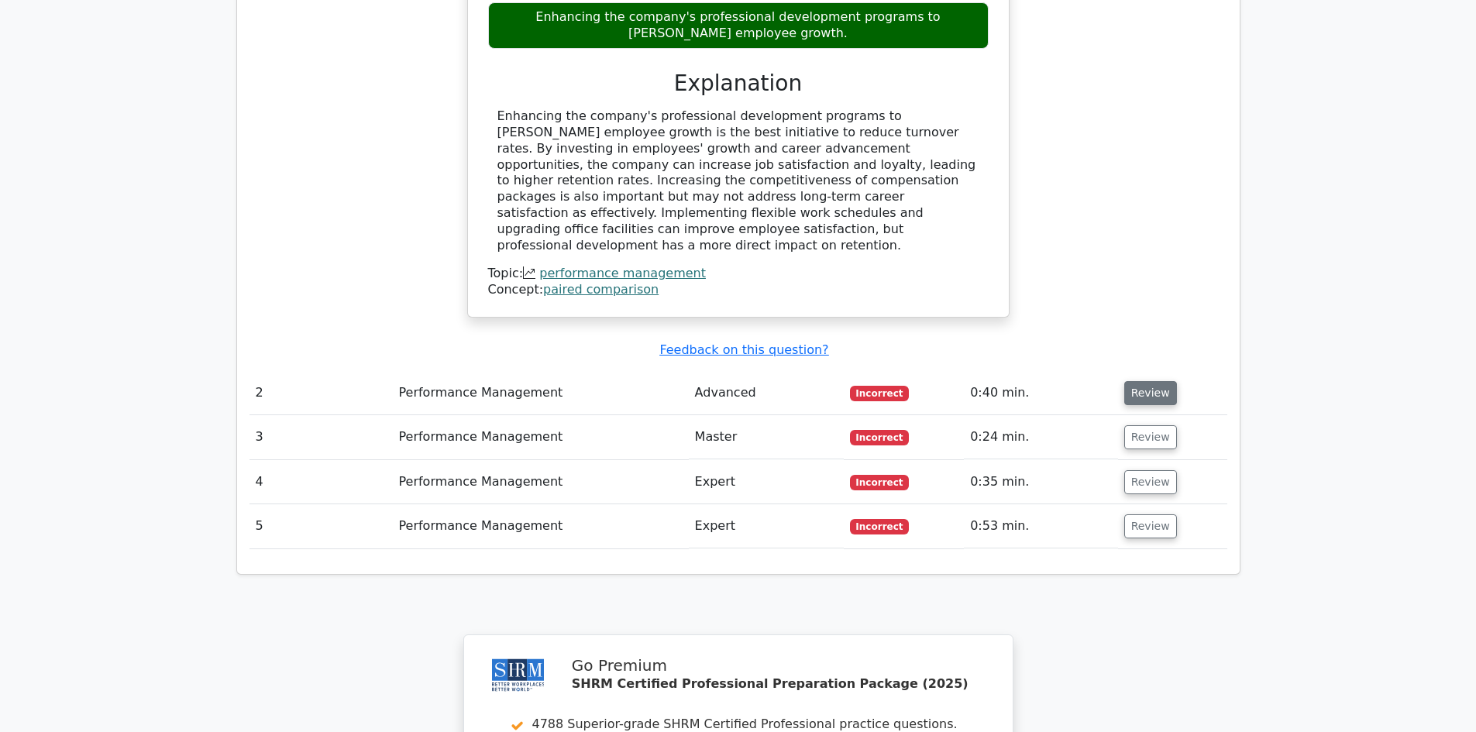
click at [1146, 381] on button "Review" at bounding box center [1150, 393] width 53 height 24
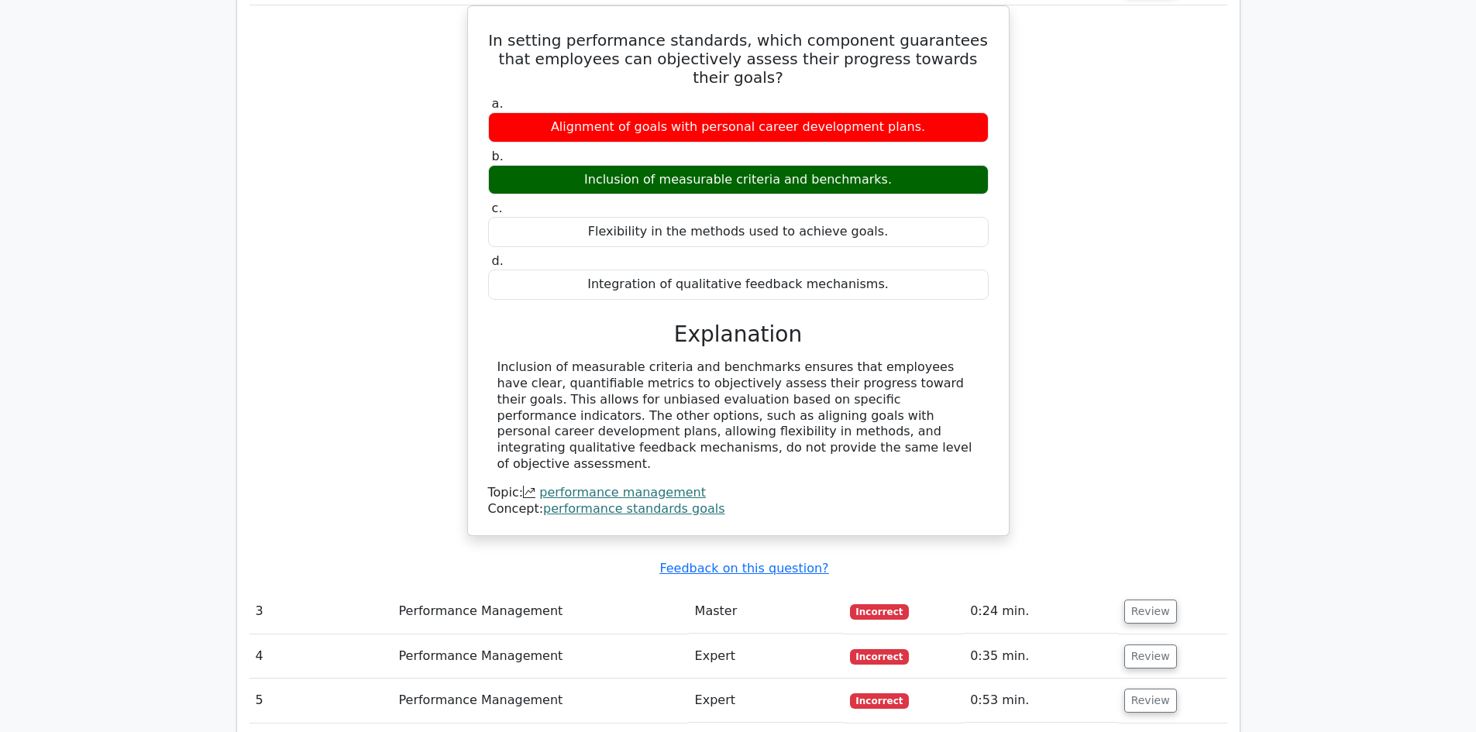
scroll to position [1937, 0]
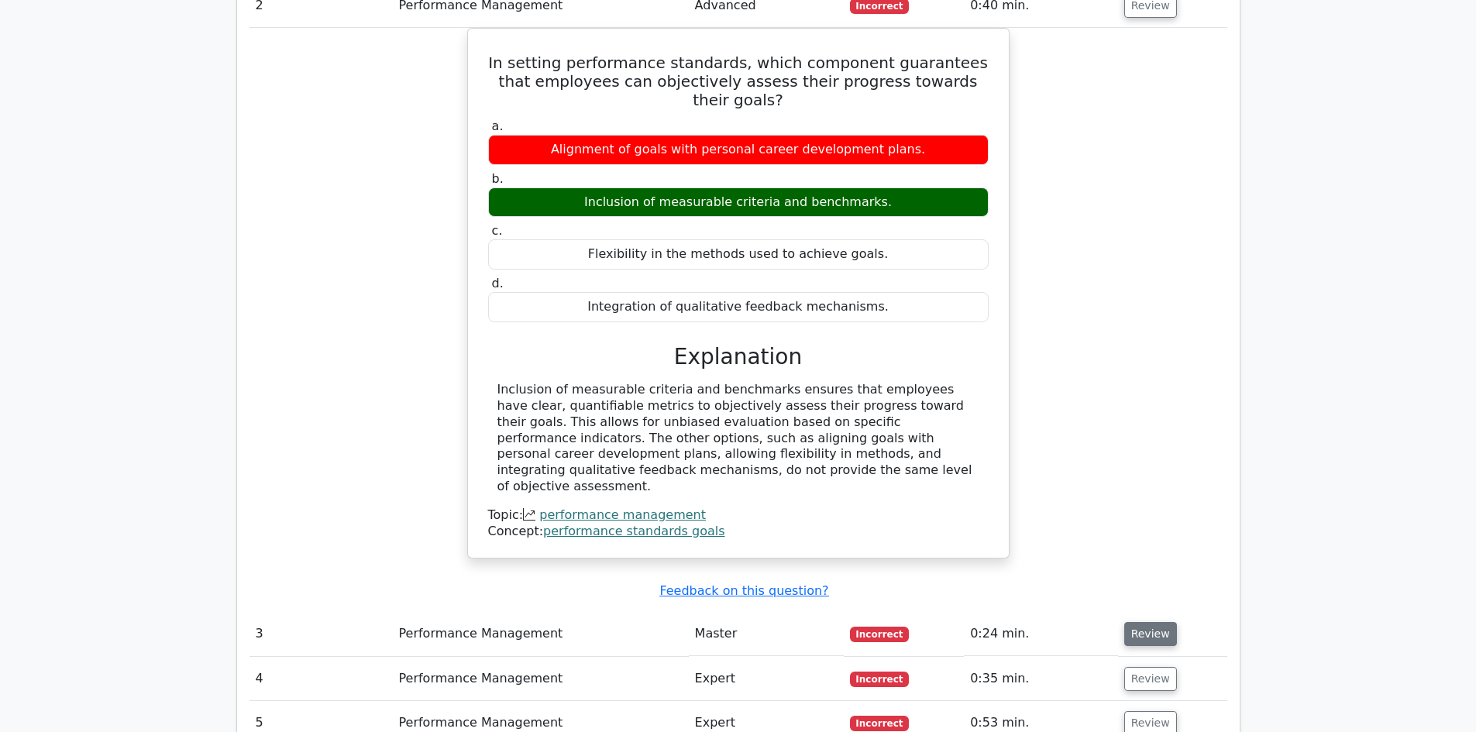
click at [1142, 622] on button "Review" at bounding box center [1150, 634] width 53 height 24
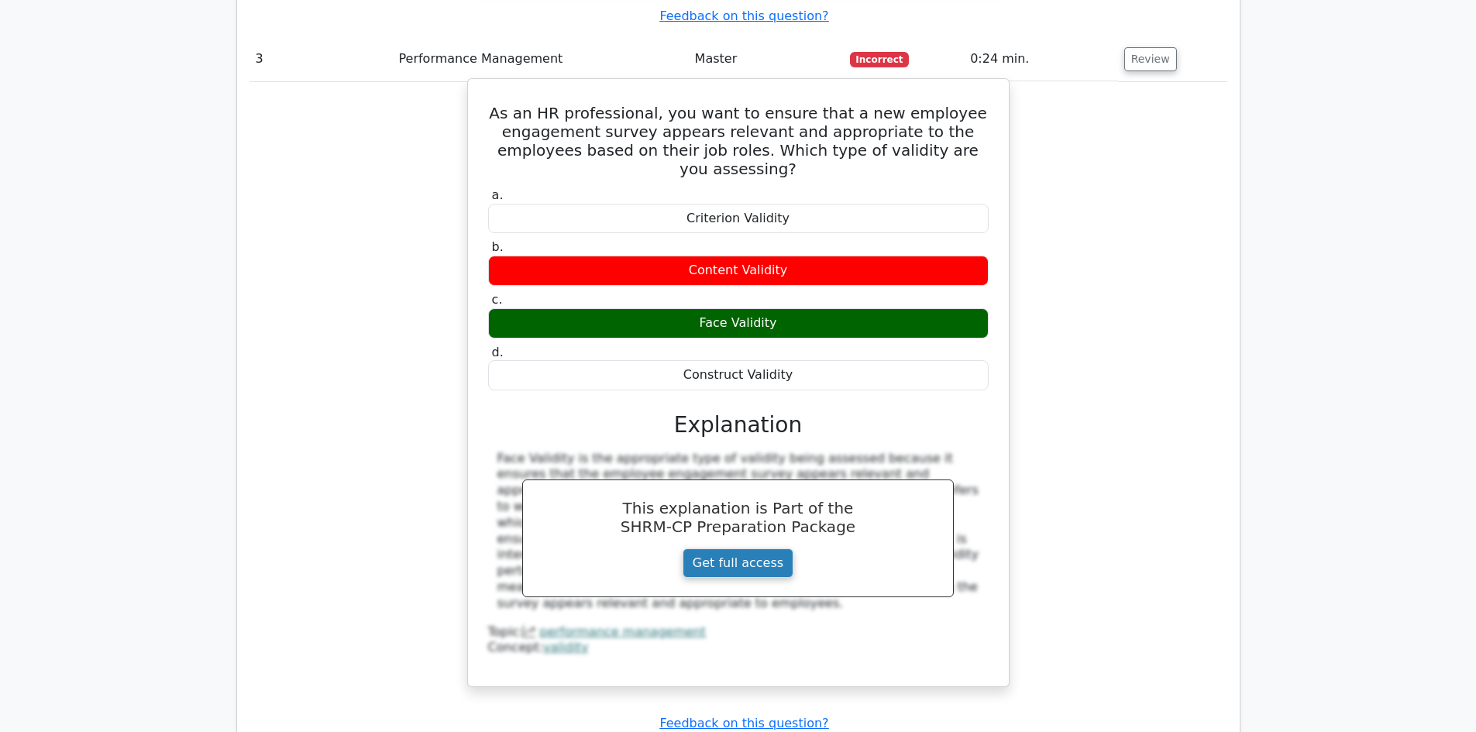
scroll to position [2557, 0]
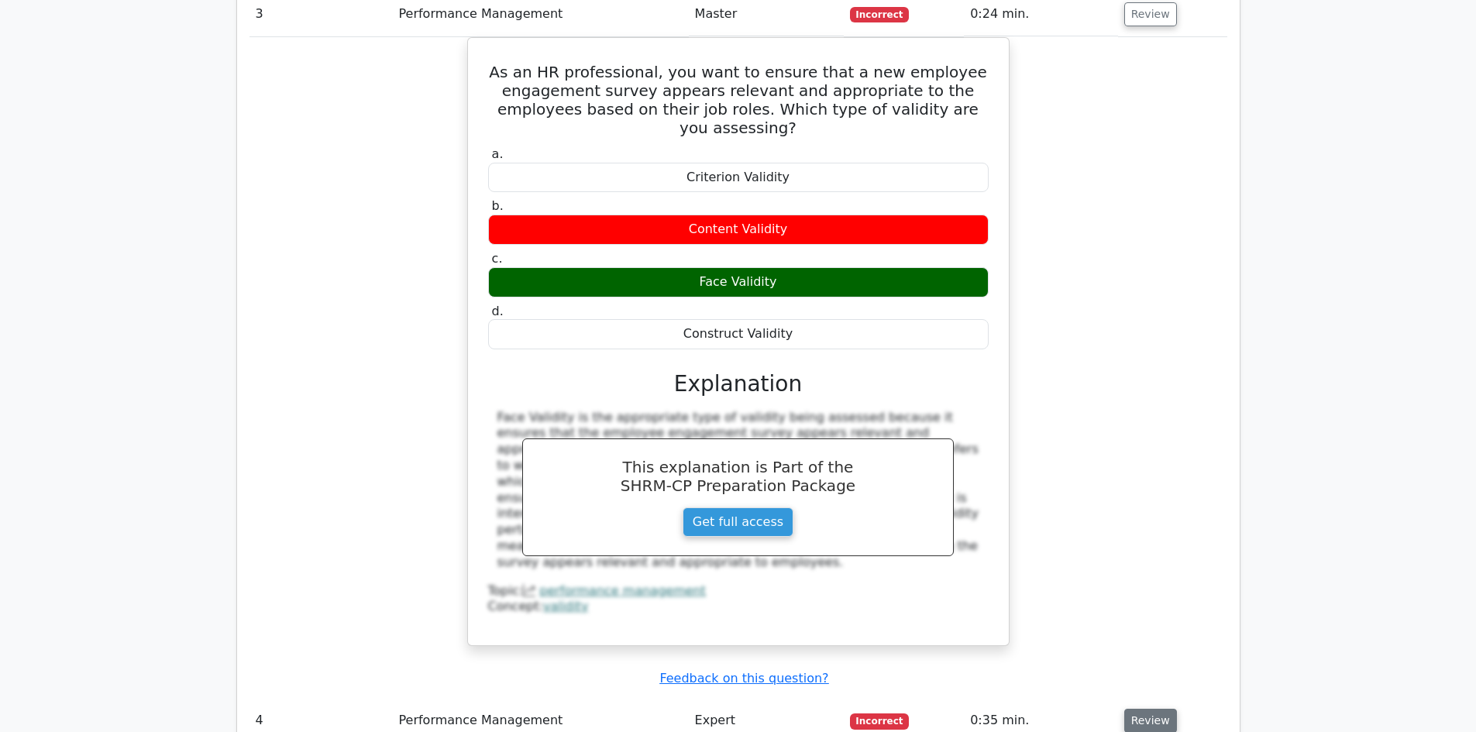
click at [1150, 709] on button "Review" at bounding box center [1150, 721] width 53 height 24
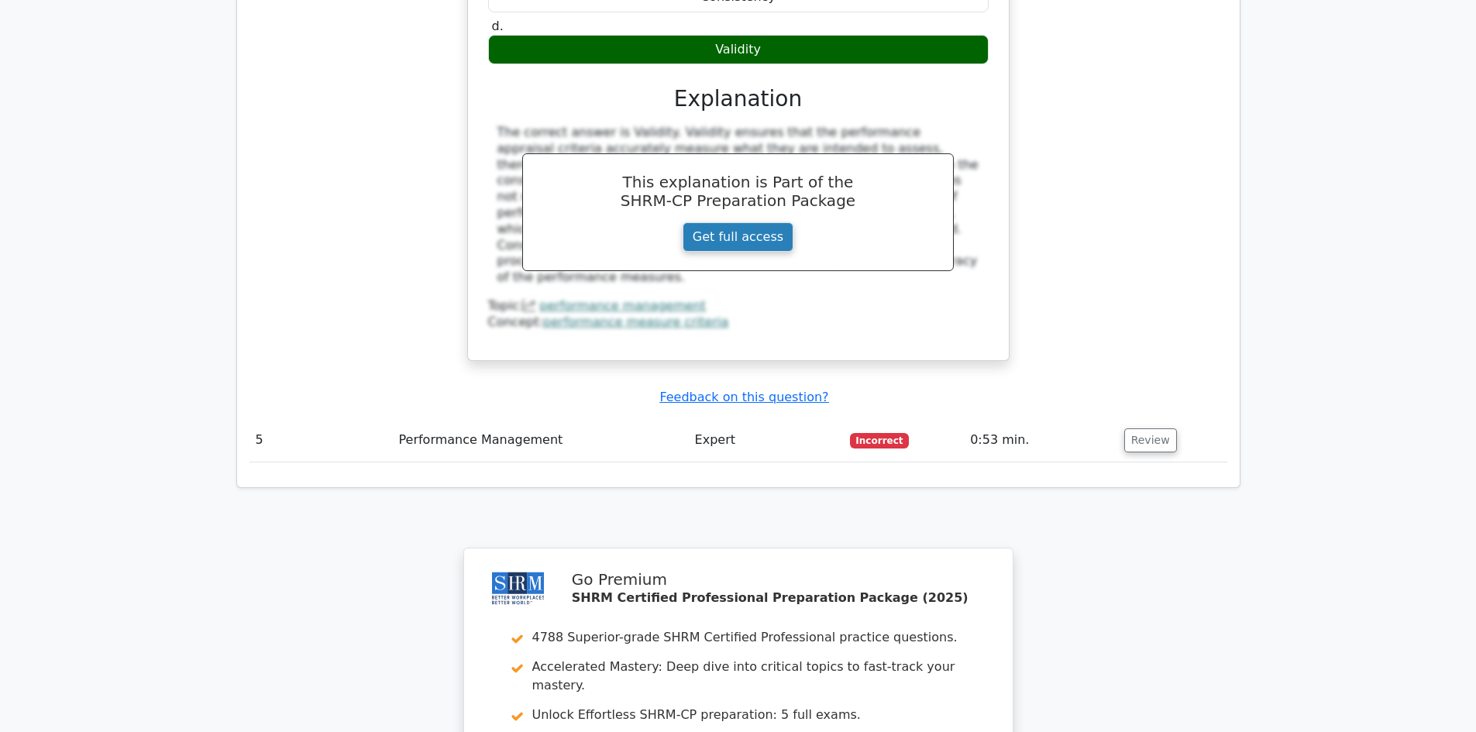
scroll to position [3565, 0]
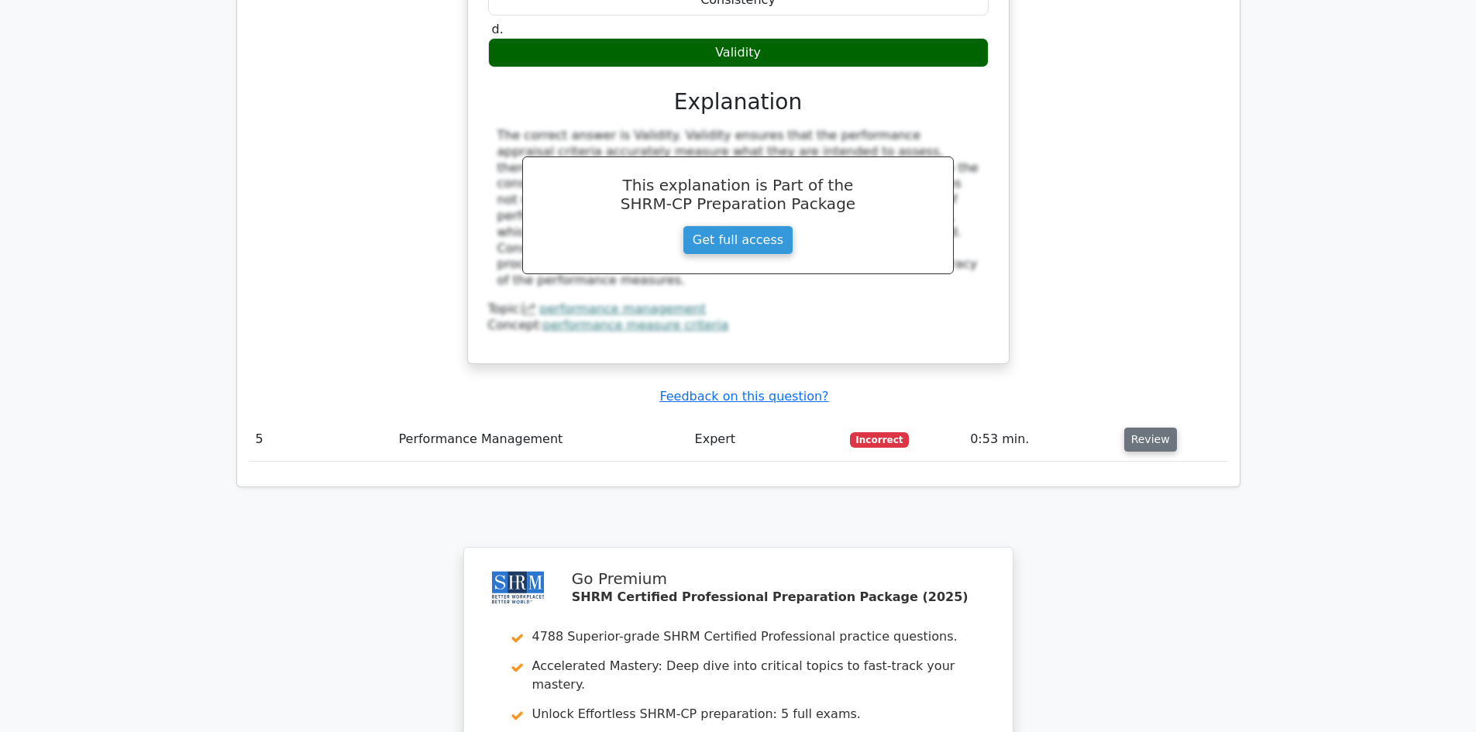
click at [1134, 428] on button "Review" at bounding box center [1150, 440] width 53 height 24
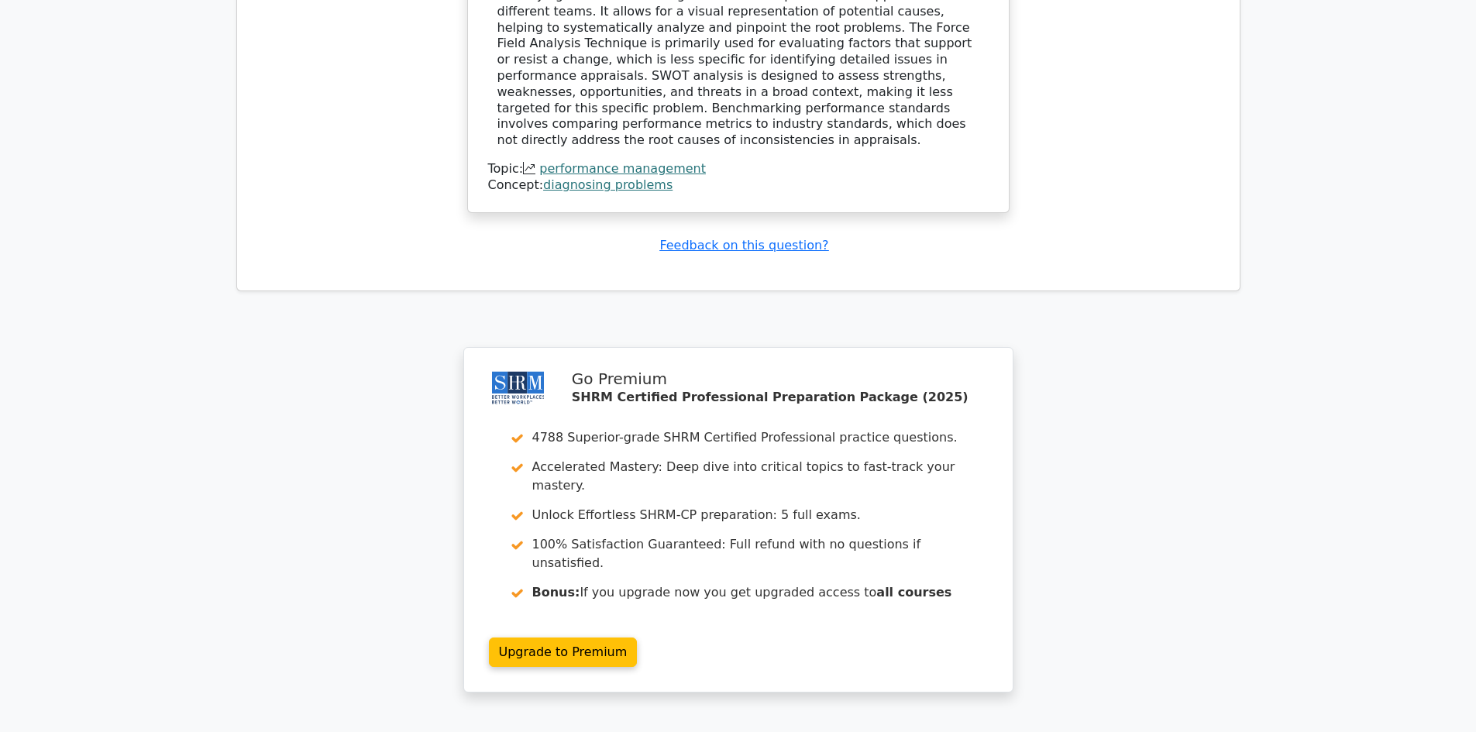
scroll to position [4496, 0]
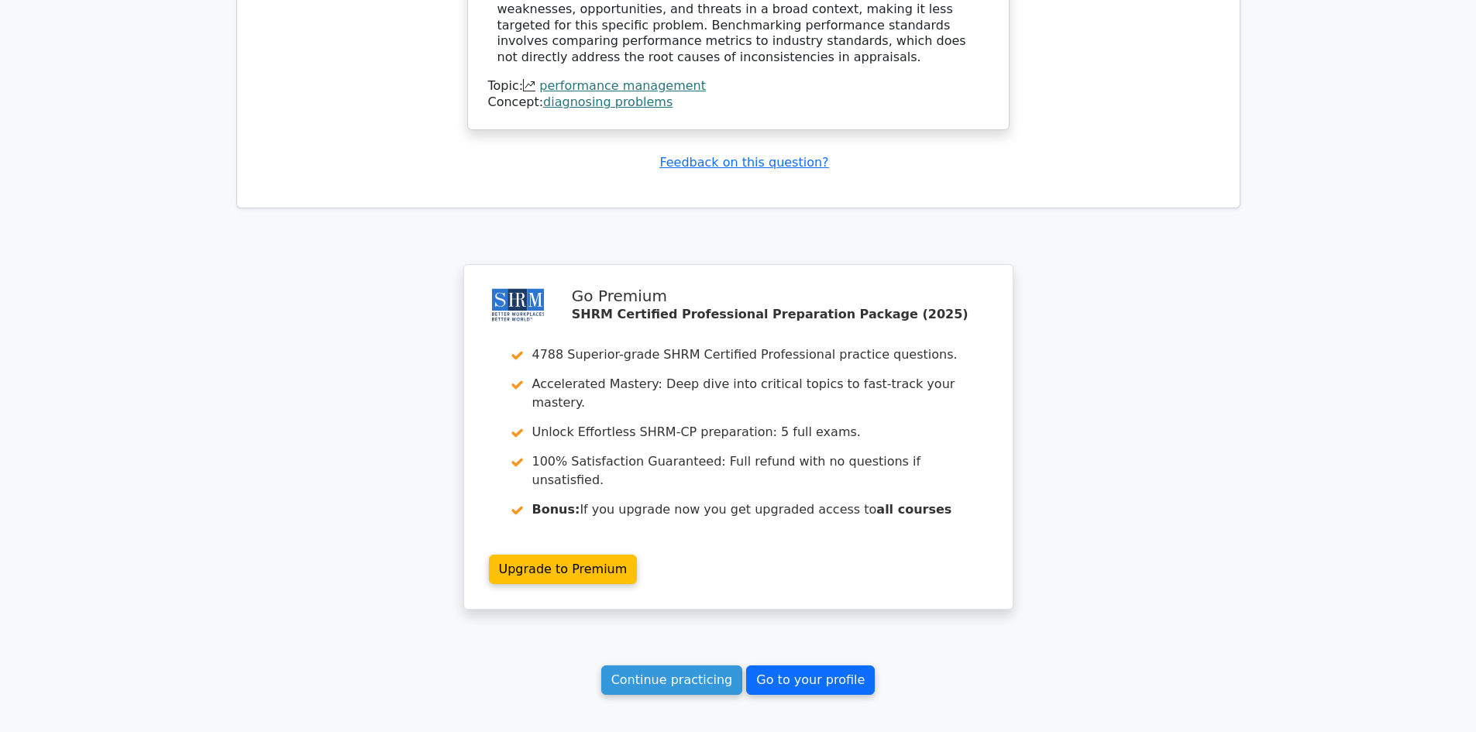
click at [796, 666] on link "Go to your profile" at bounding box center [810, 680] width 129 height 29
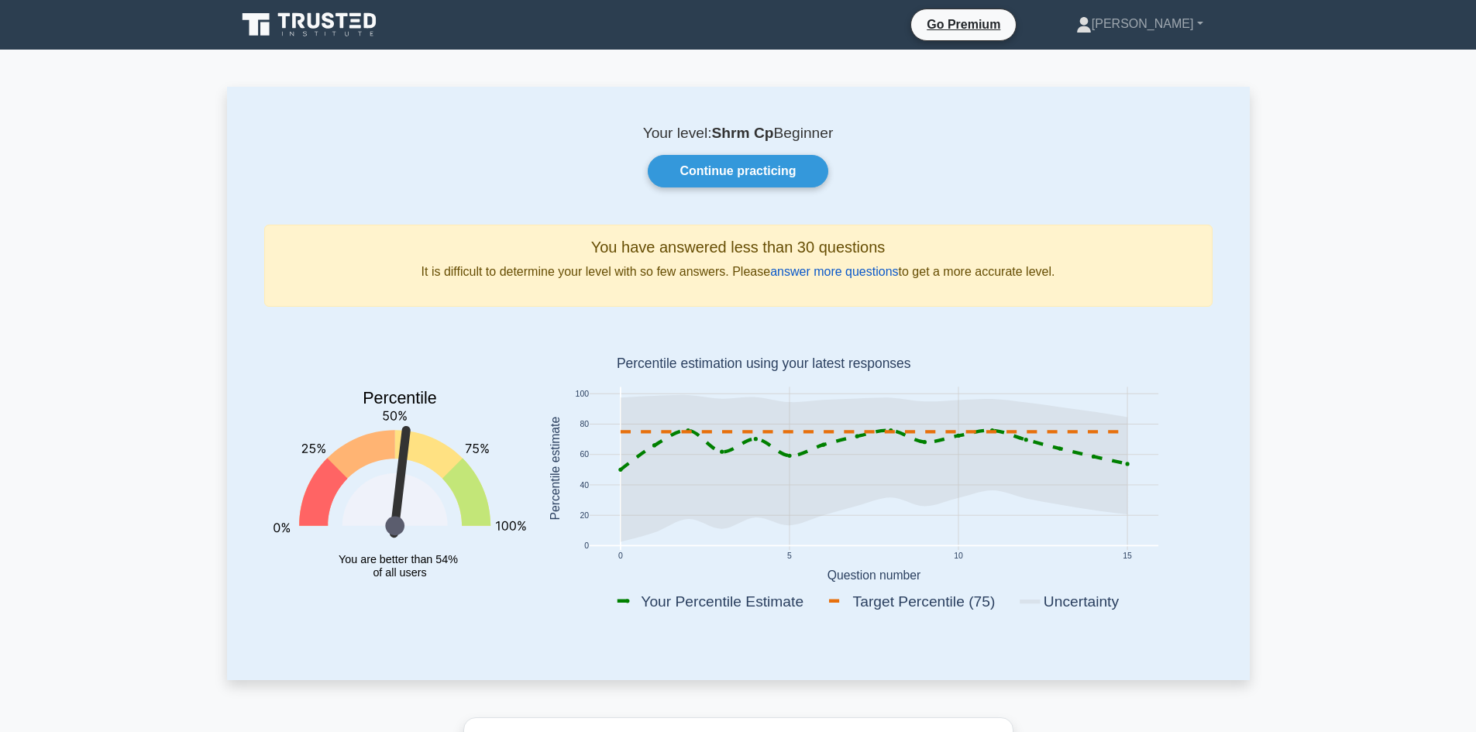
click at [821, 270] on link "answer more questions" at bounding box center [834, 271] width 128 height 13
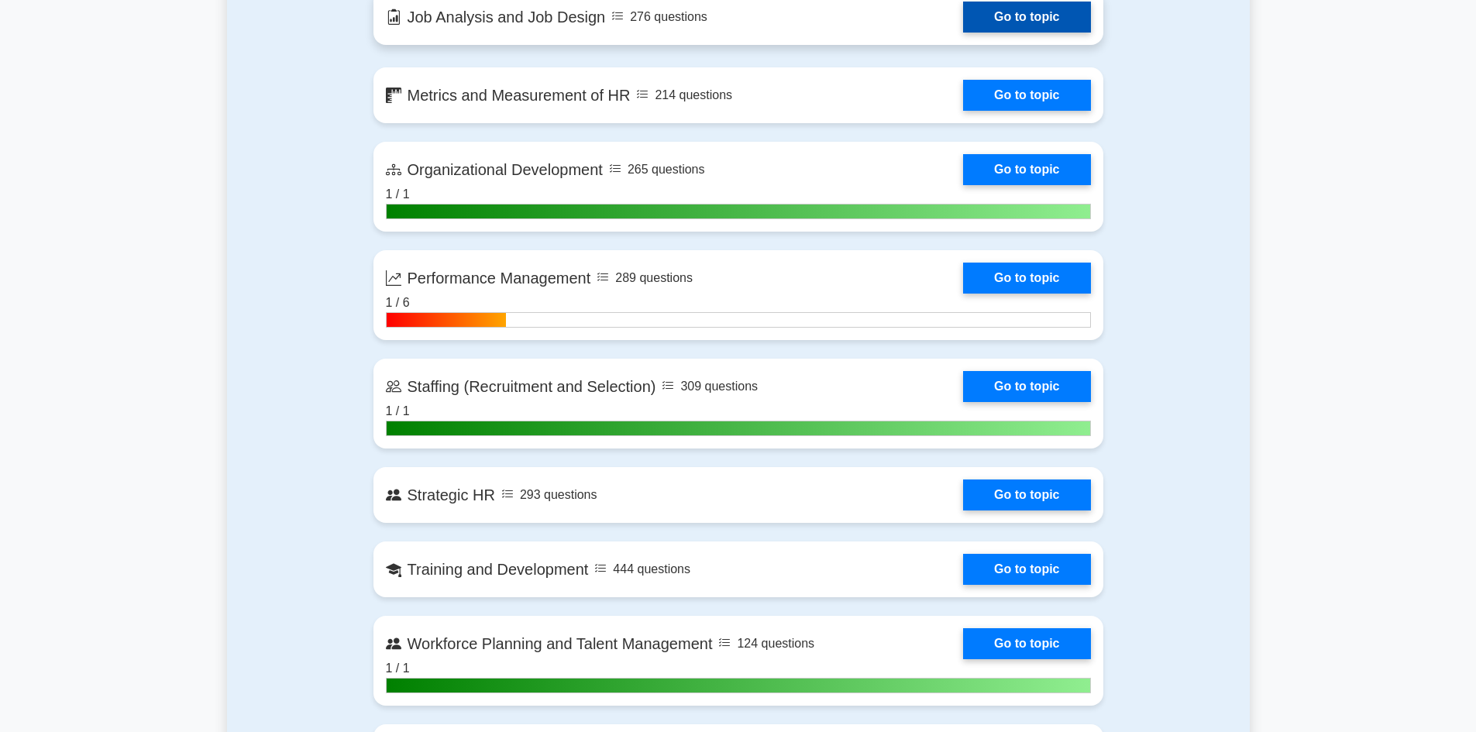
scroll to position [1550, 0]
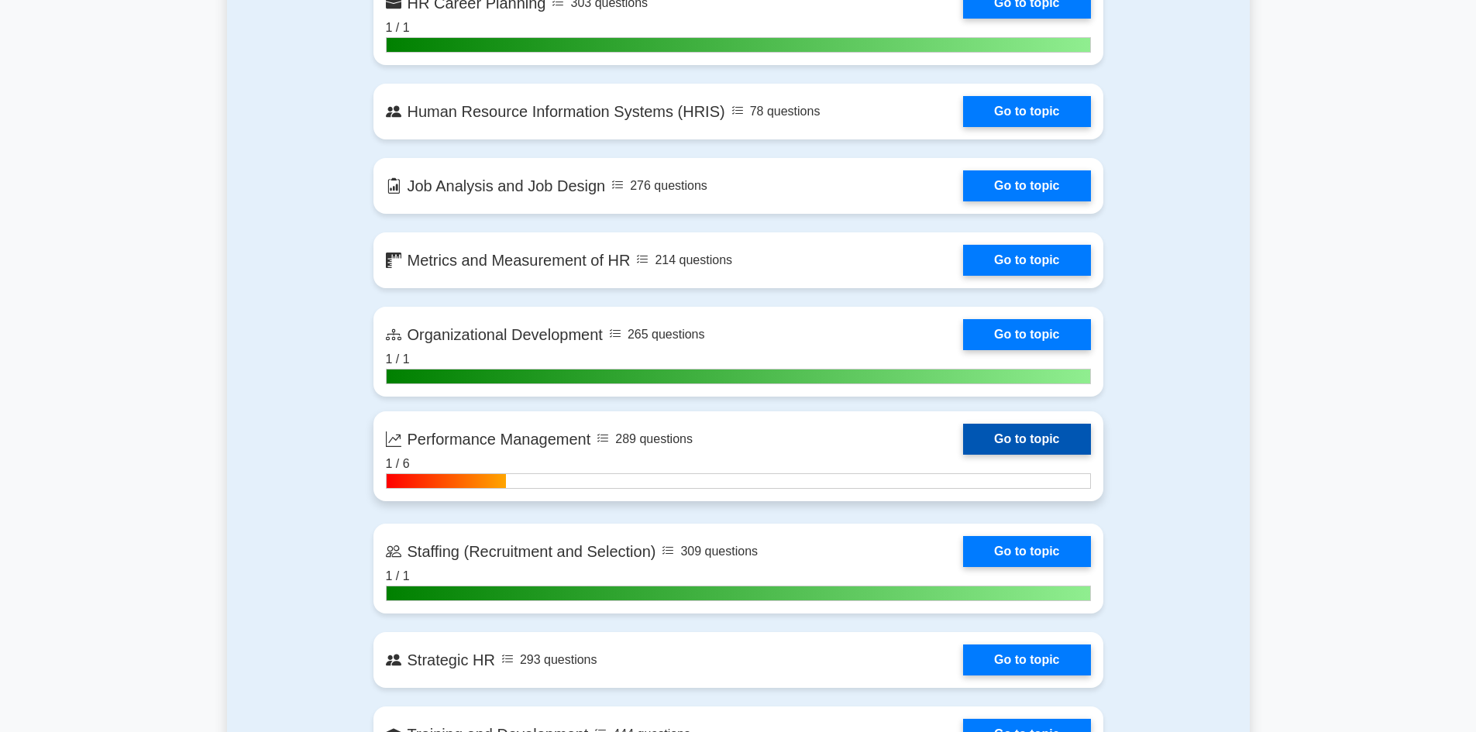
click at [1022, 436] on link "Go to topic" at bounding box center [1026, 439] width 127 height 31
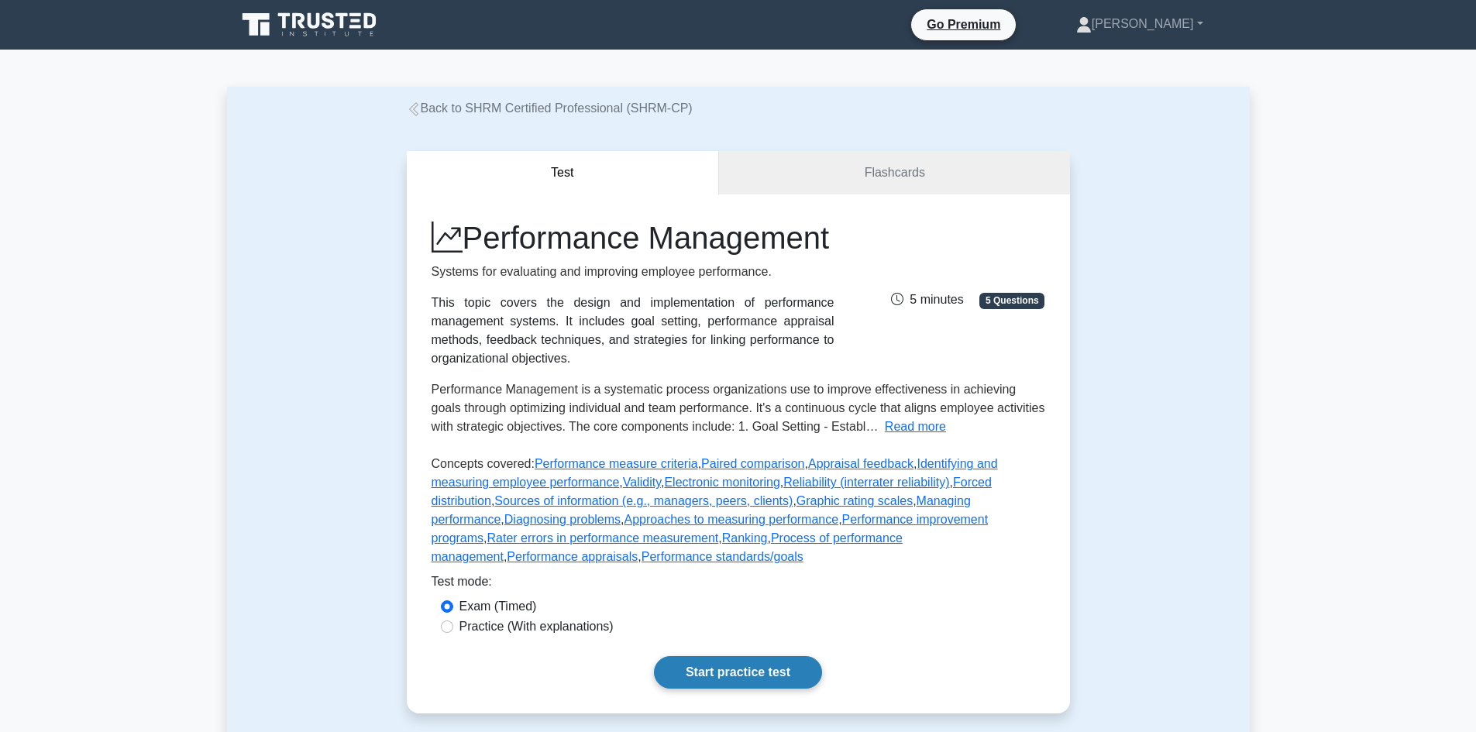
click at [762, 689] on link "Start practice test" at bounding box center [738, 672] width 168 height 33
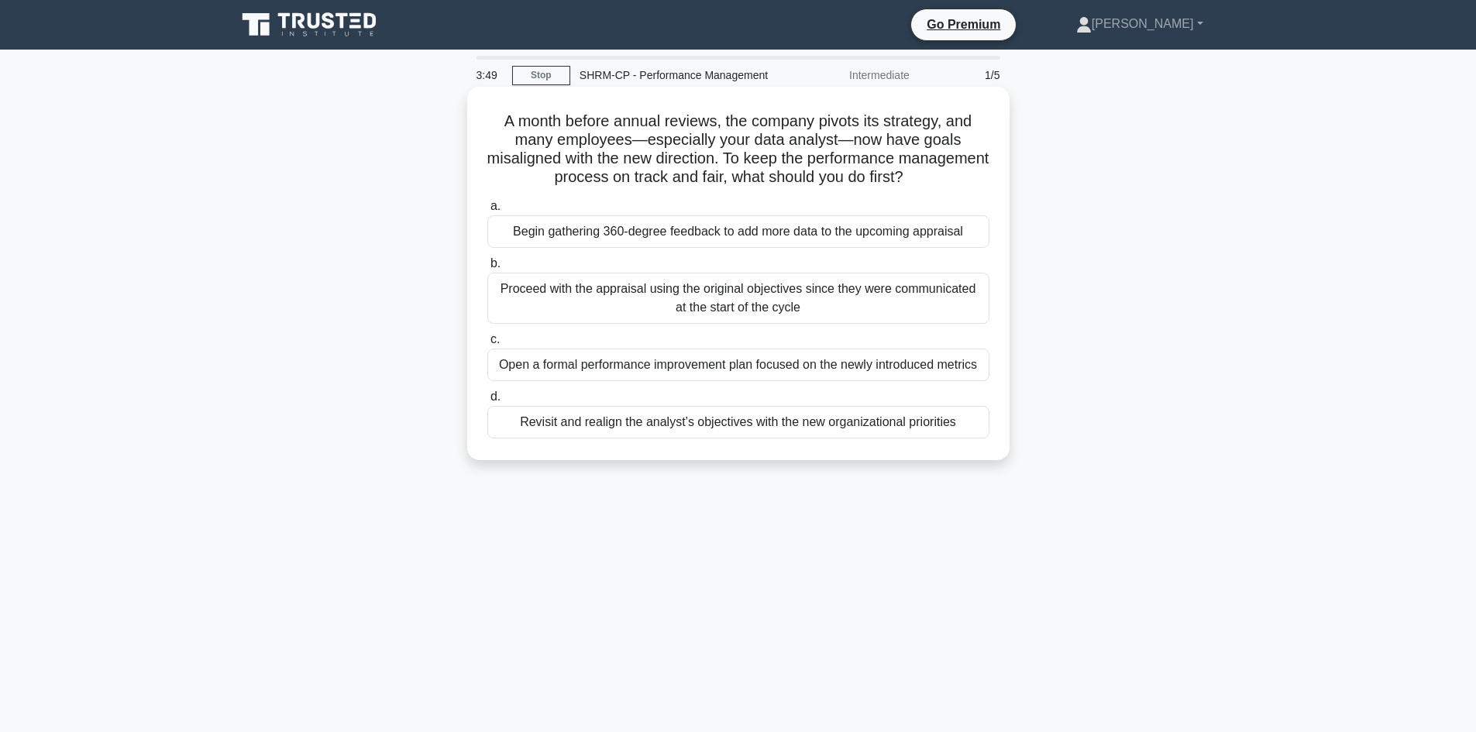
click at [734, 362] on div "Open a formal performance improvement plan focused on the newly introduced metr…" at bounding box center [738, 365] width 502 height 33
click at [487, 345] on input "c. Open a formal performance improvement plan focused on the newly introduced m…" at bounding box center [487, 340] width 0 height 10
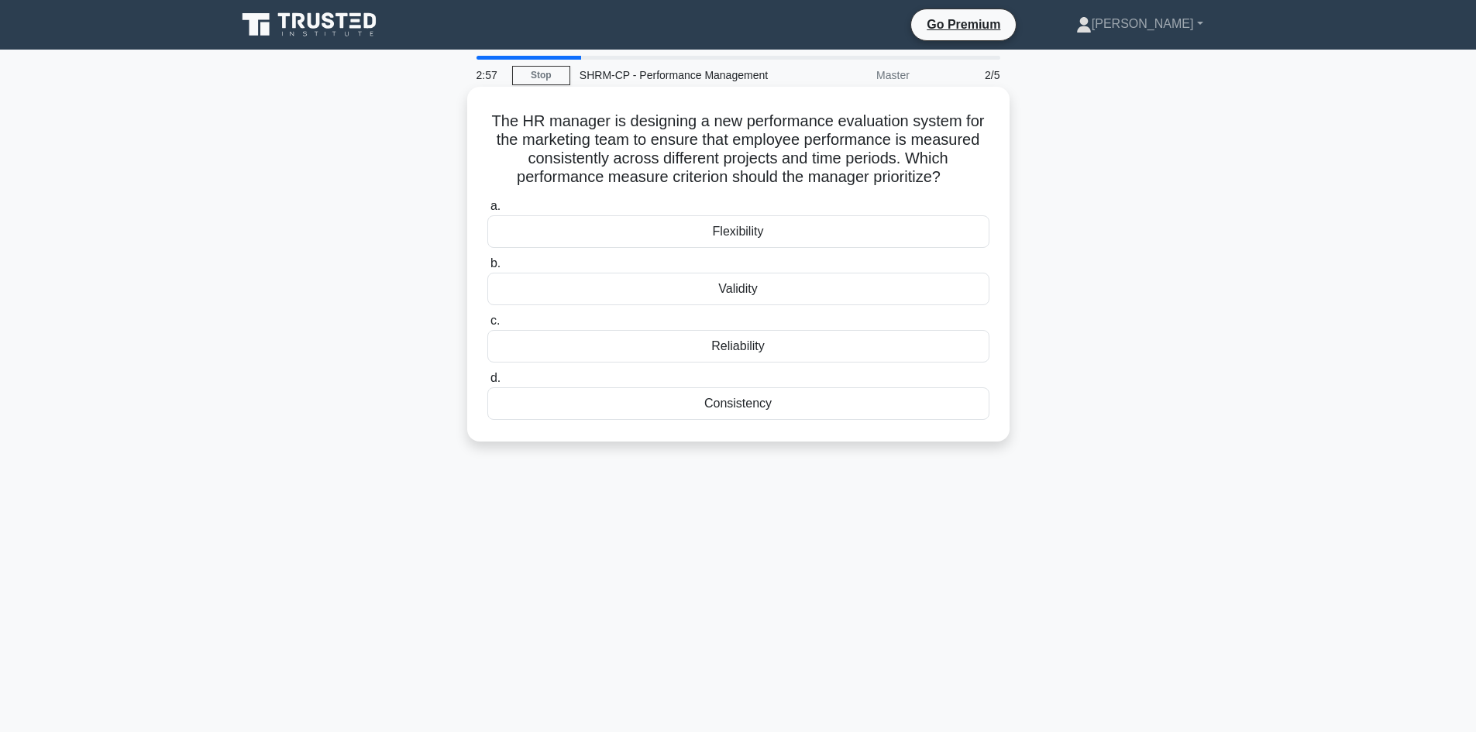
click at [740, 293] on div "Validity" at bounding box center [738, 289] width 502 height 33
click at [487, 269] on input "b. Validity" at bounding box center [487, 264] width 0 height 10
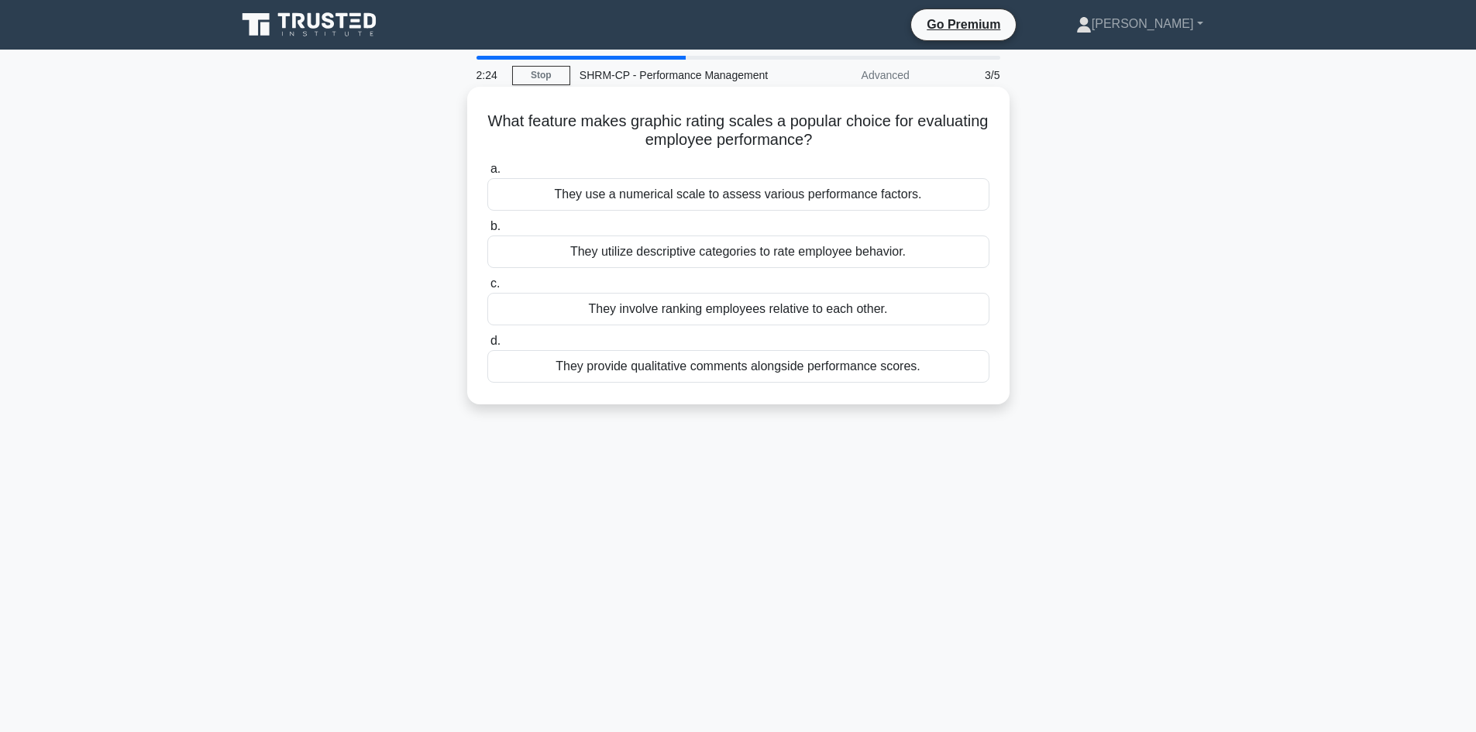
click at [706, 249] on div "They utilize descriptive categories to rate employee behavior." at bounding box center [738, 252] width 502 height 33
click at [487, 232] on input "b. They utilize descriptive categories to rate employee behavior." at bounding box center [487, 227] width 0 height 10
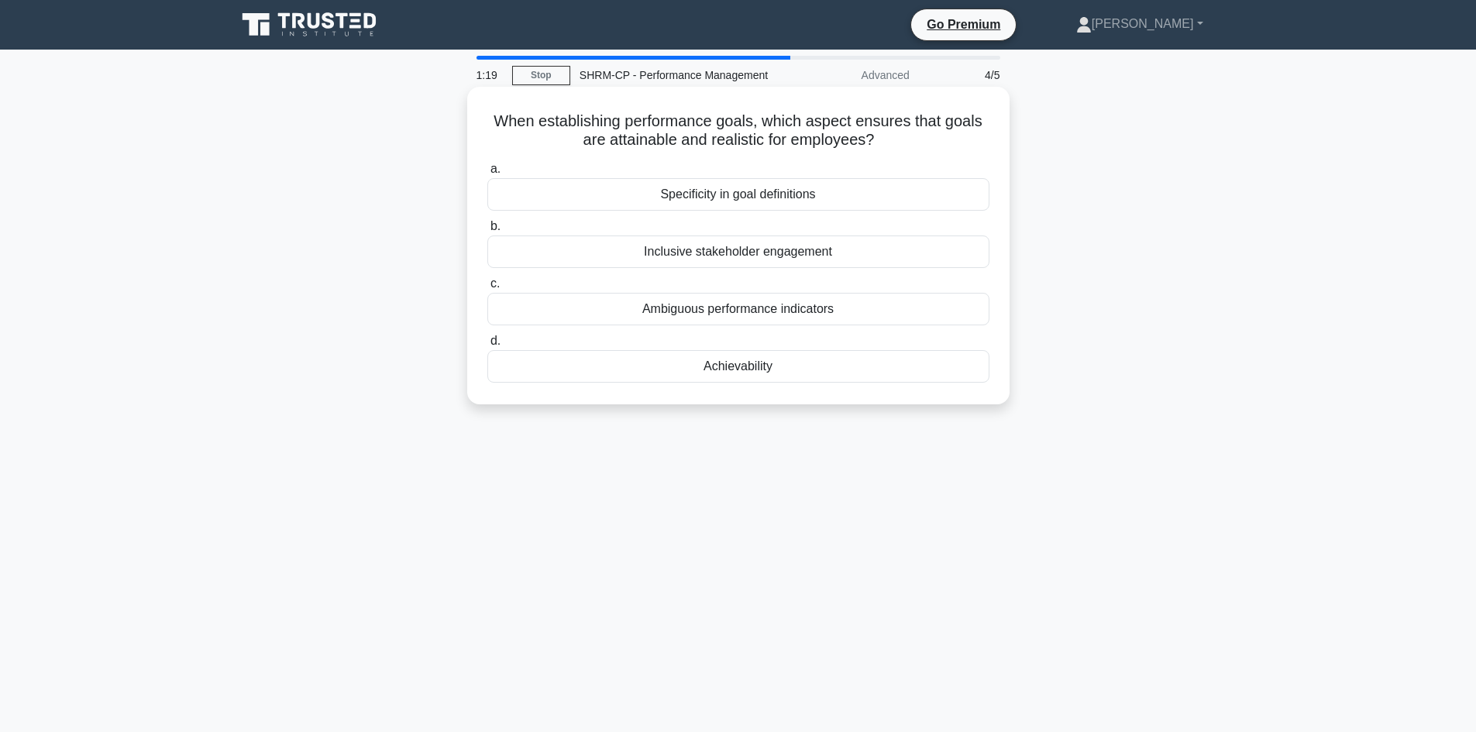
click at [797, 195] on div "Specificity in goal definitions" at bounding box center [738, 194] width 502 height 33
click at [487, 174] on input "a. Specificity in goal definitions" at bounding box center [487, 169] width 0 height 10
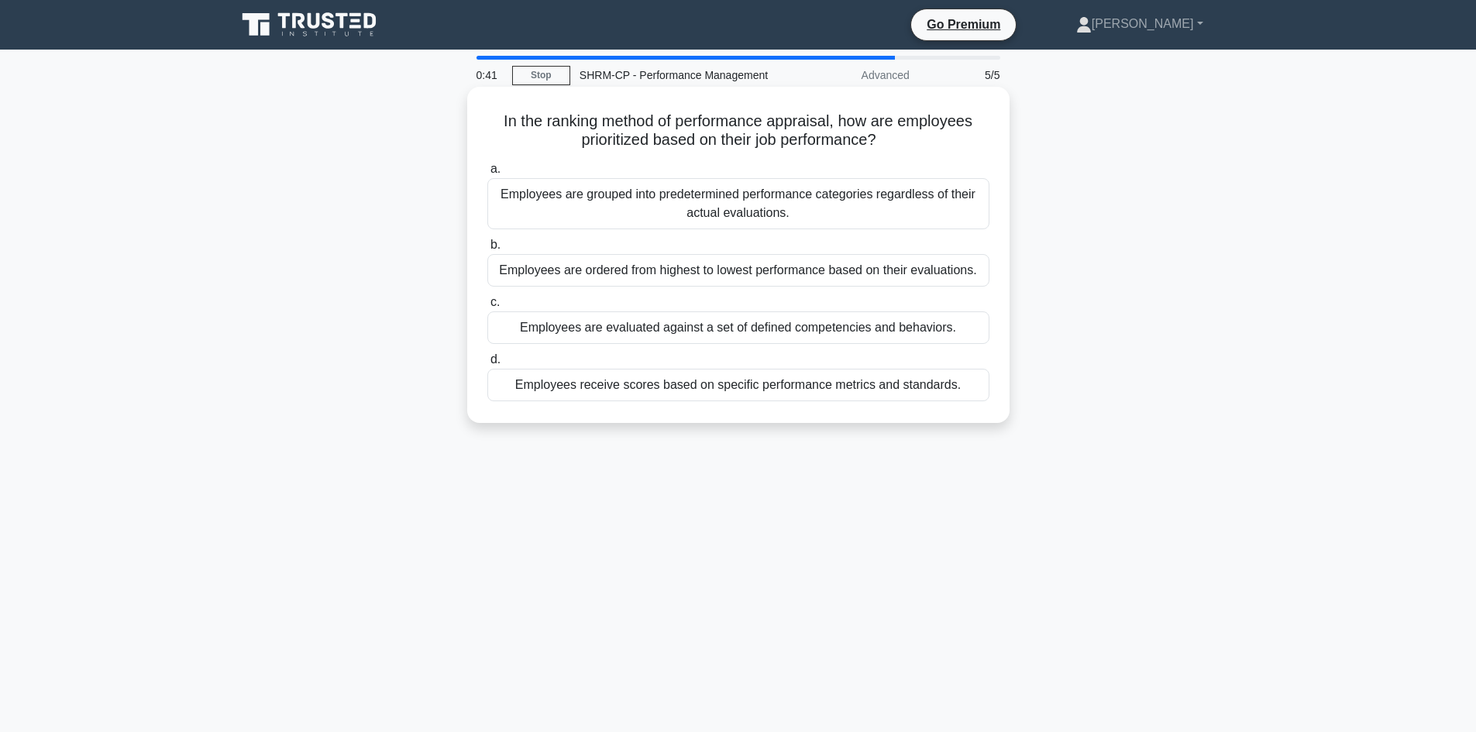
click at [761, 386] on div "Employees receive scores based on specific performance metrics and standards." at bounding box center [738, 385] width 502 height 33
click at [487, 365] on input "d. Employees receive scores based on specific performance metrics and standards." at bounding box center [487, 360] width 0 height 10
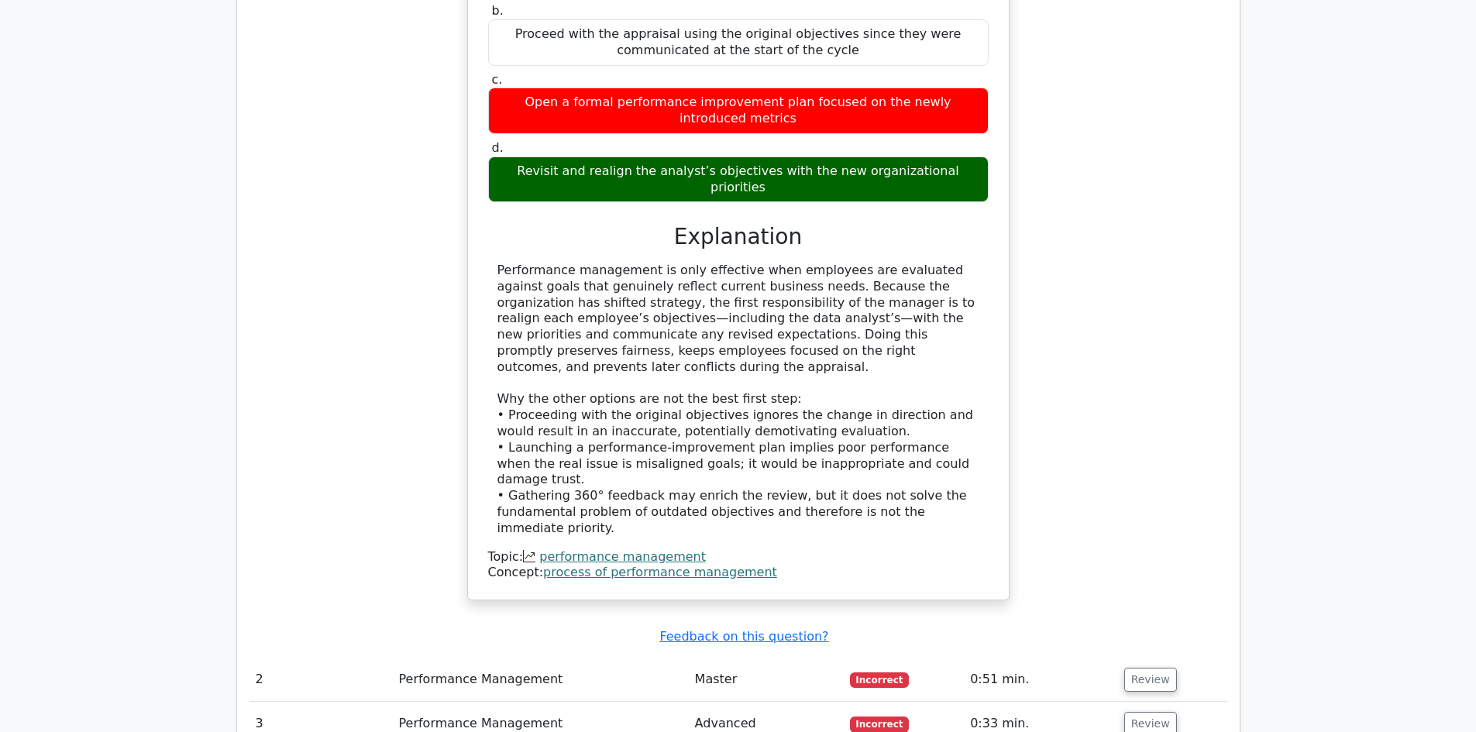
scroll to position [1395, 0]
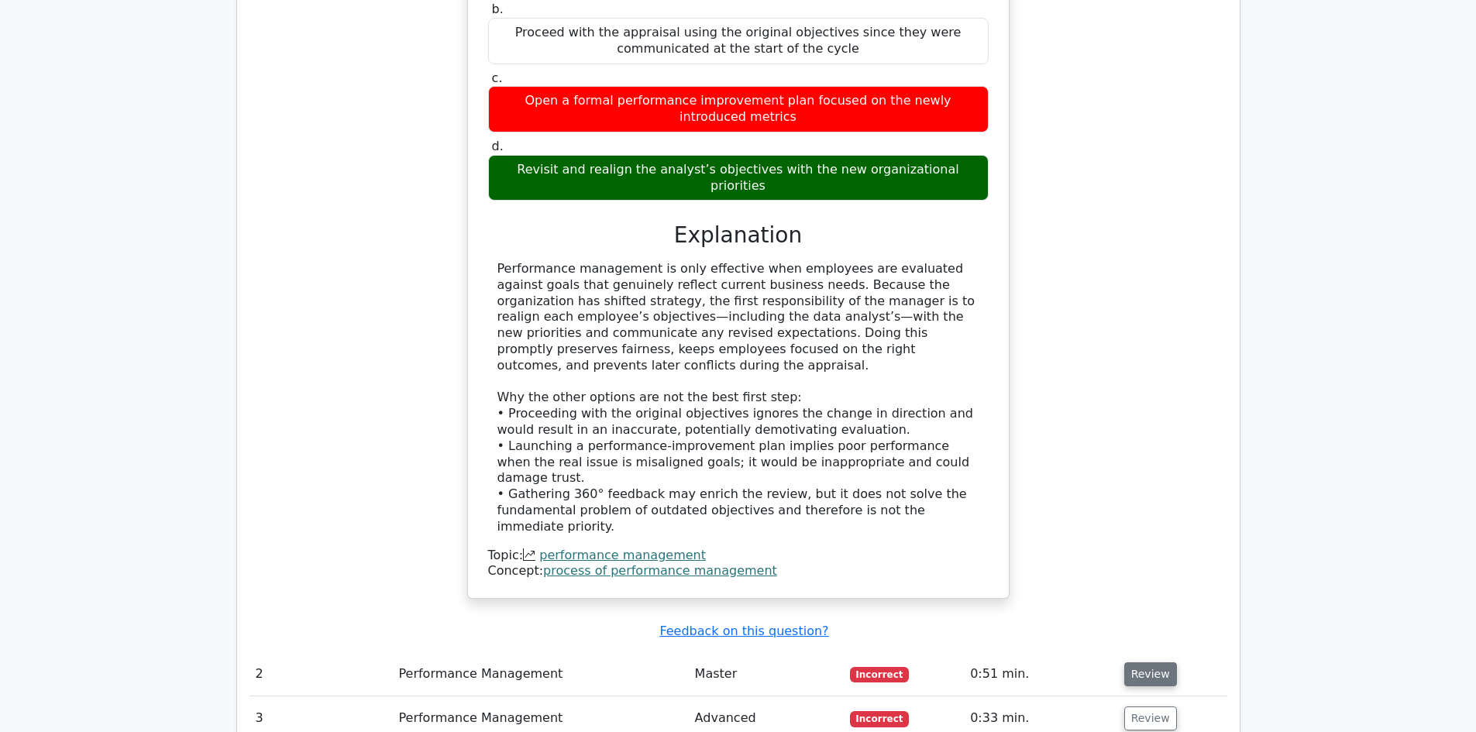
click at [1142, 663] on button "Review" at bounding box center [1150, 675] width 53 height 24
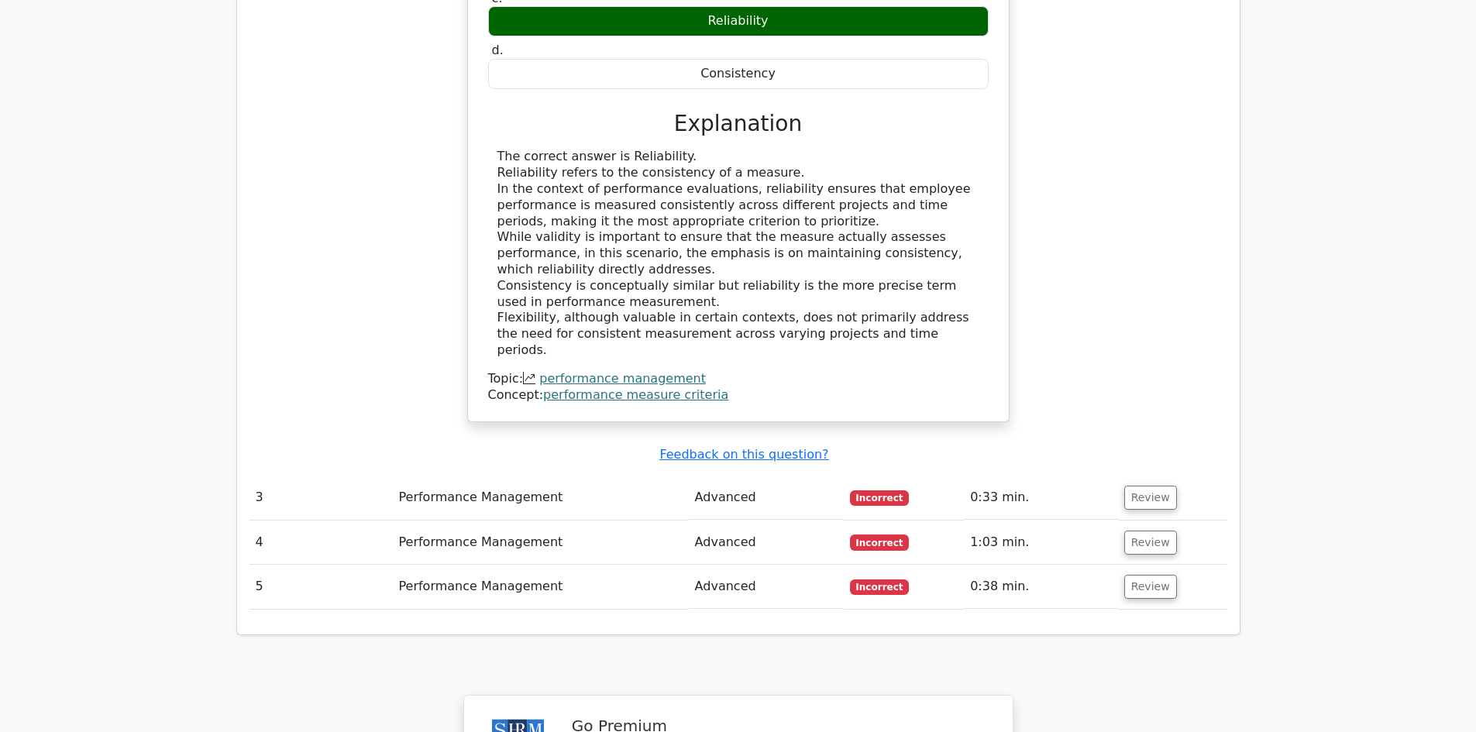
scroll to position [2402, 0]
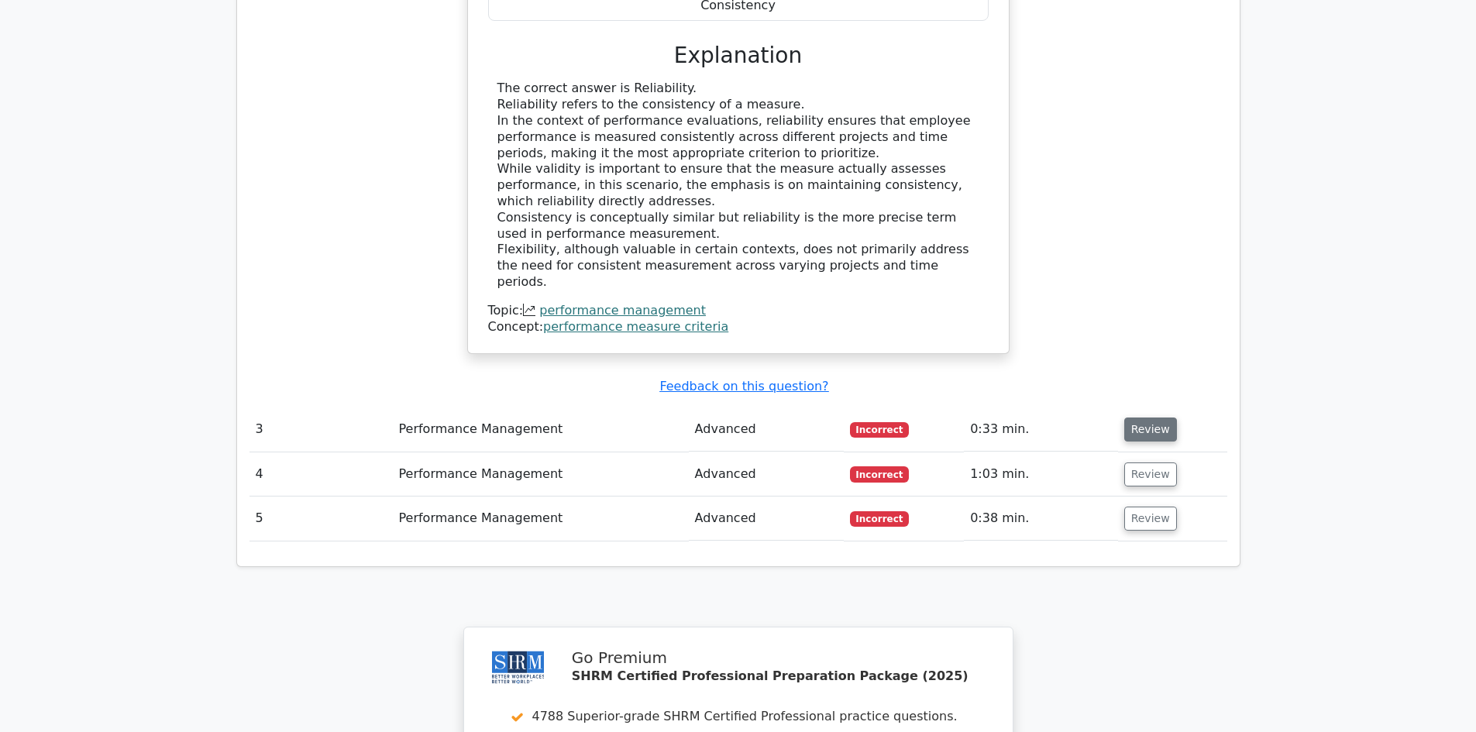
click at [1146, 418] on button "Review" at bounding box center [1150, 430] width 53 height 24
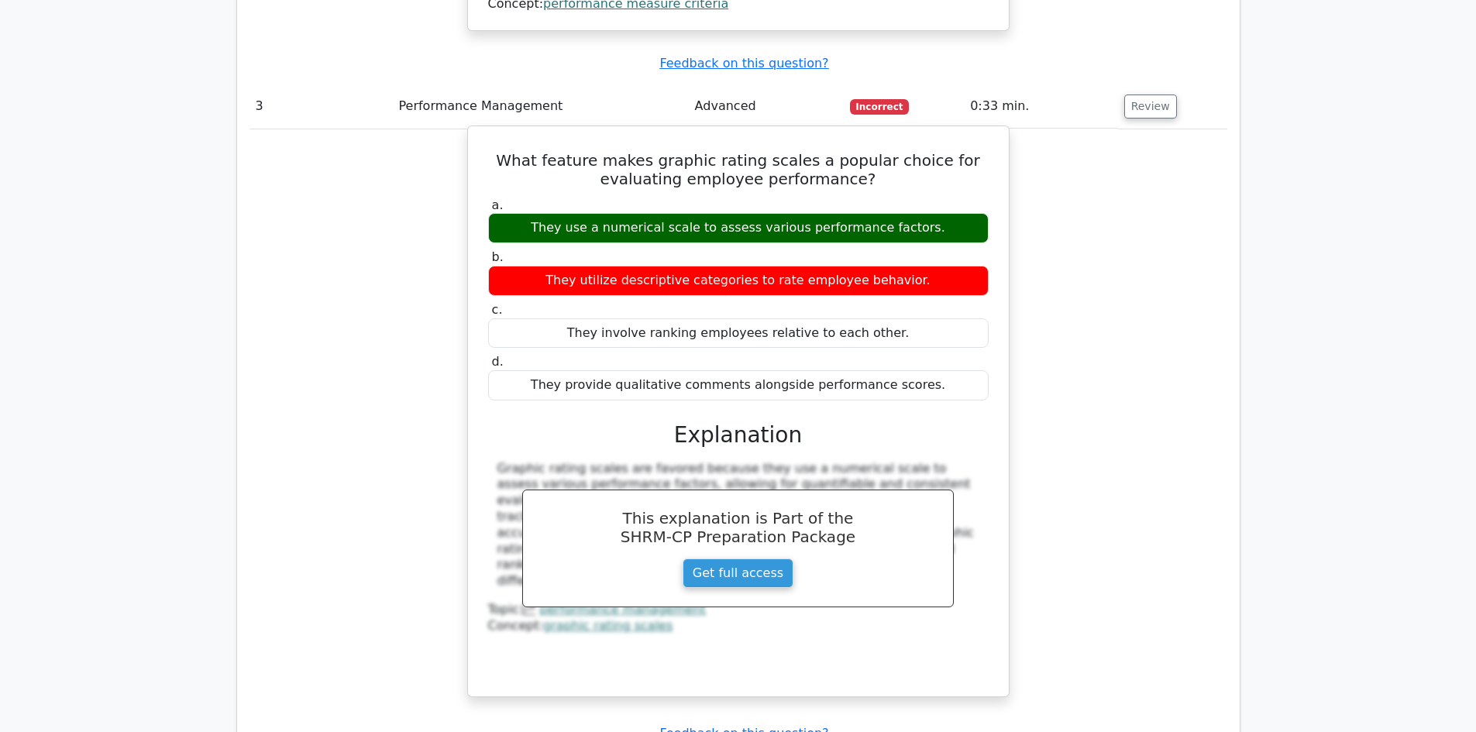
scroll to position [2945, 0]
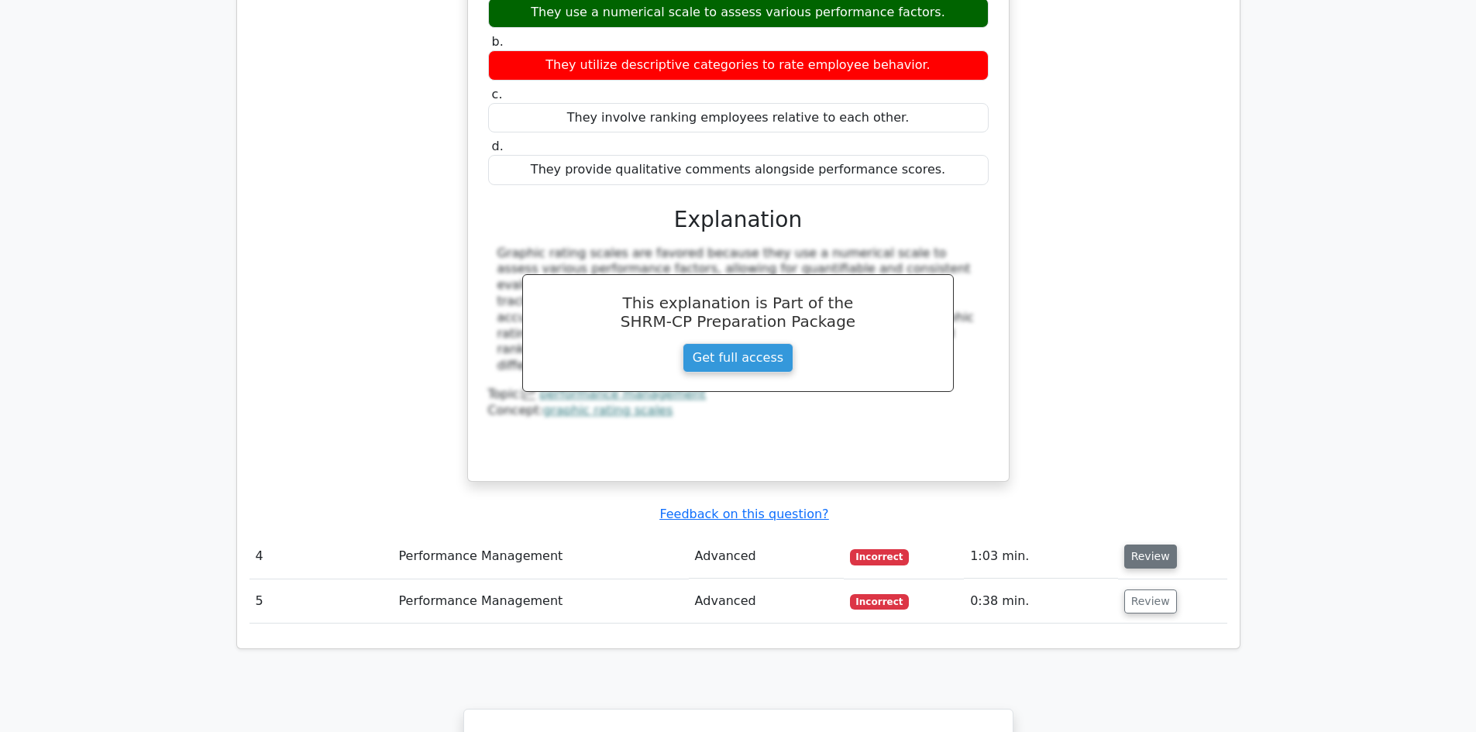
click at [1142, 545] on button "Review" at bounding box center [1150, 557] width 53 height 24
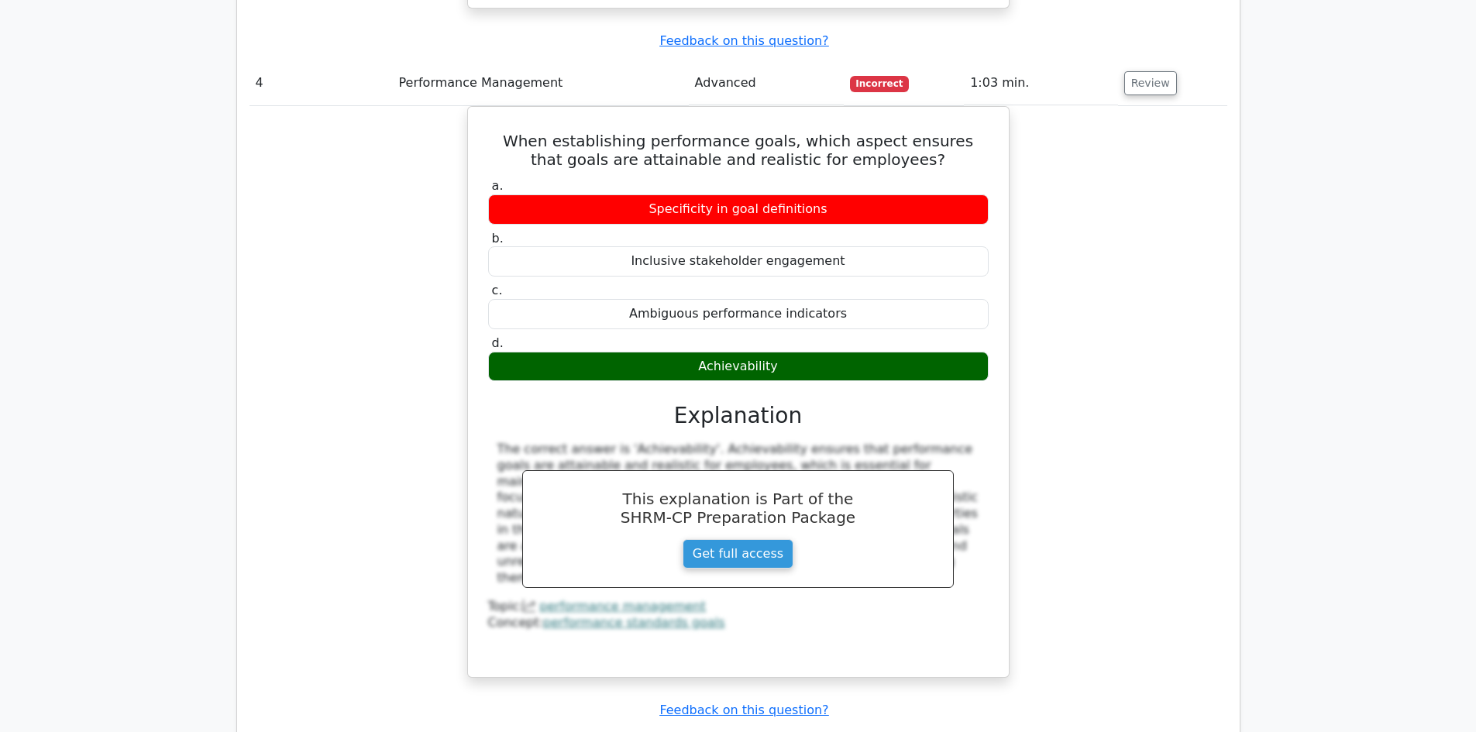
scroll to position [3565, 0]
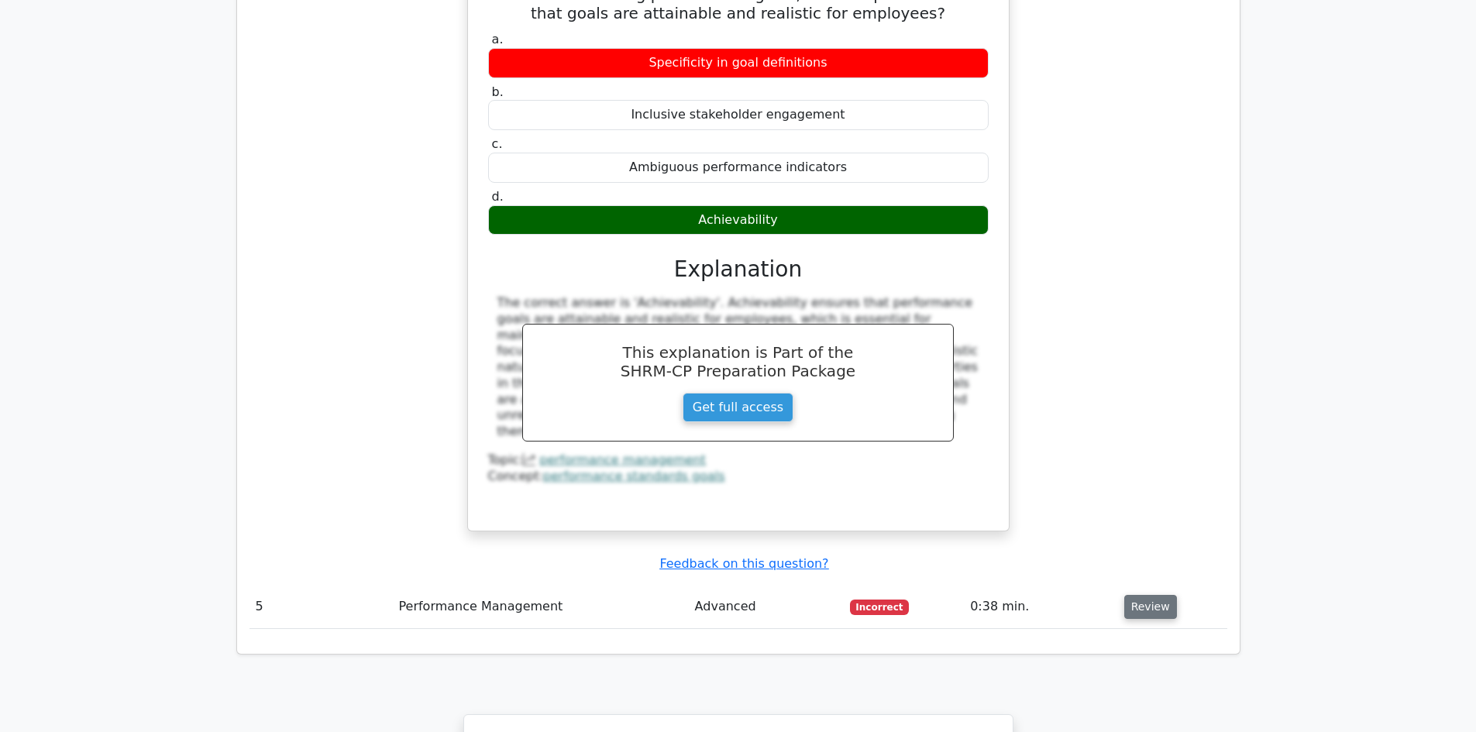
click at [1141, 595] on button "Review" at bounding box center [1150, 607] width 53 height 24
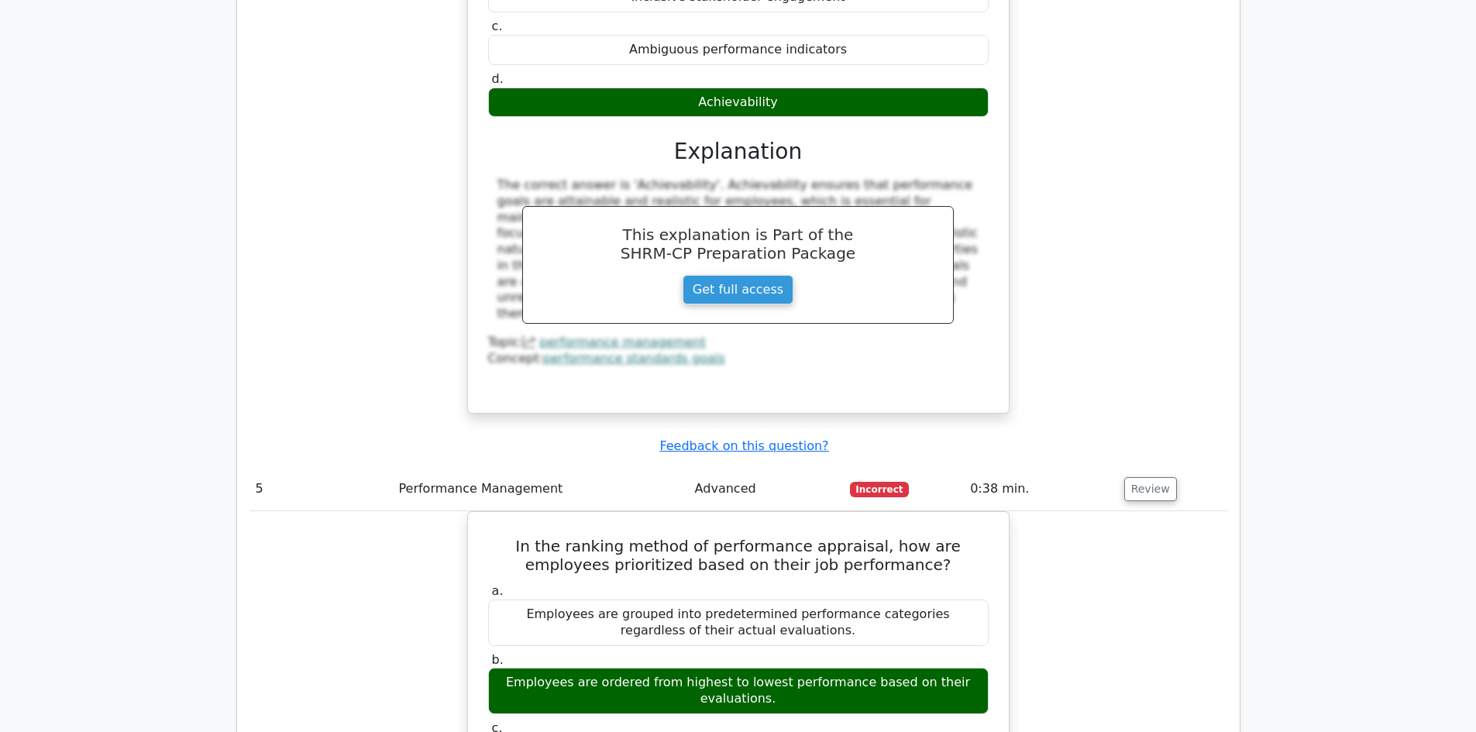
scroll to position [3487, 0]
